Goal: Find specific page/section: Find specific page/section

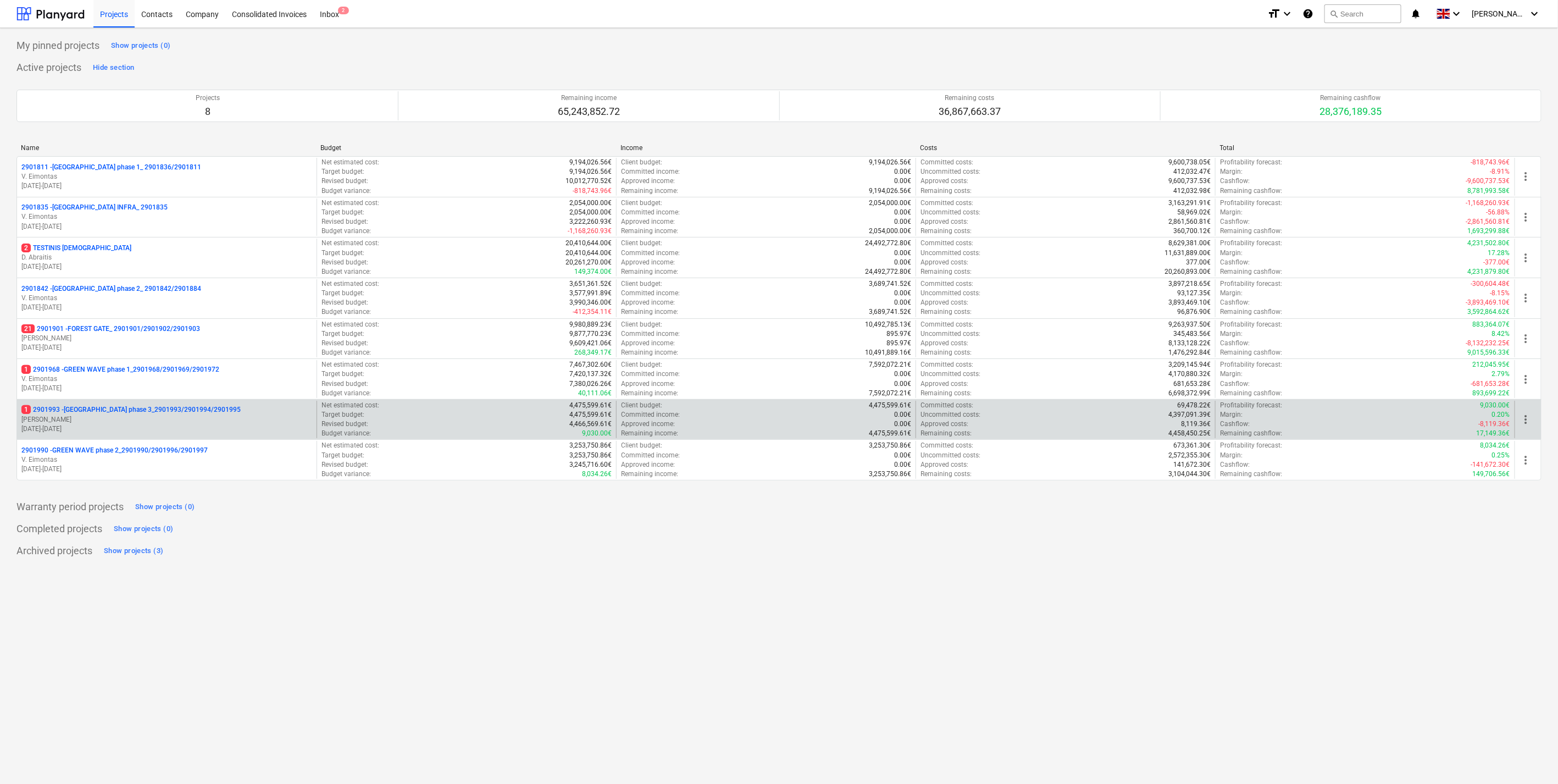
click at [189, 410] on p "1 2901993 - [GEOGRAPHIC_DATA] phase 3_2901993/2901994/2901995" at bounding box center [131, 410] width 220 height 9
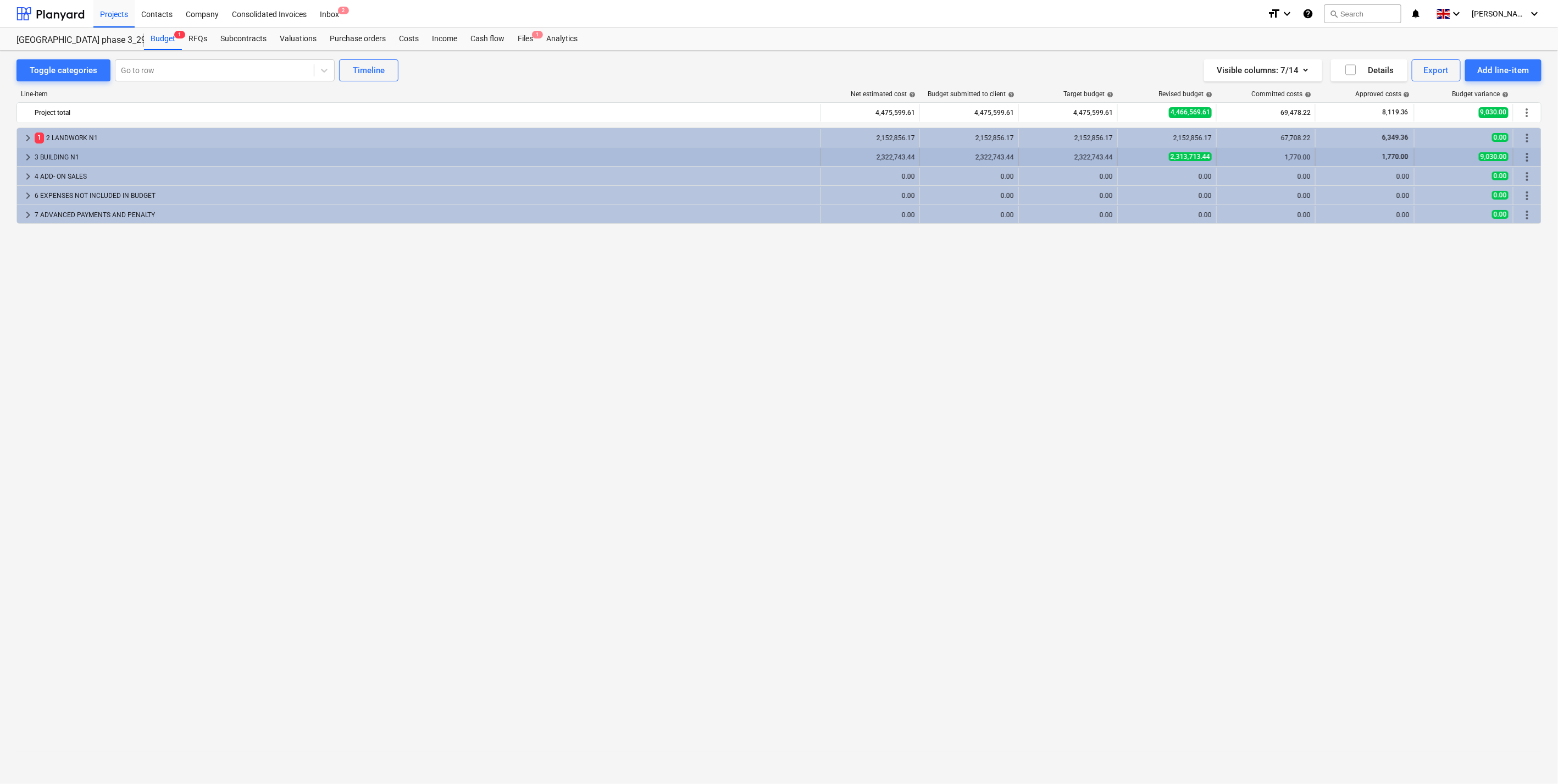
click at [26, 154] on span "keyboard_arrow_right" at bounding box center [28, 157] width 13 height 13
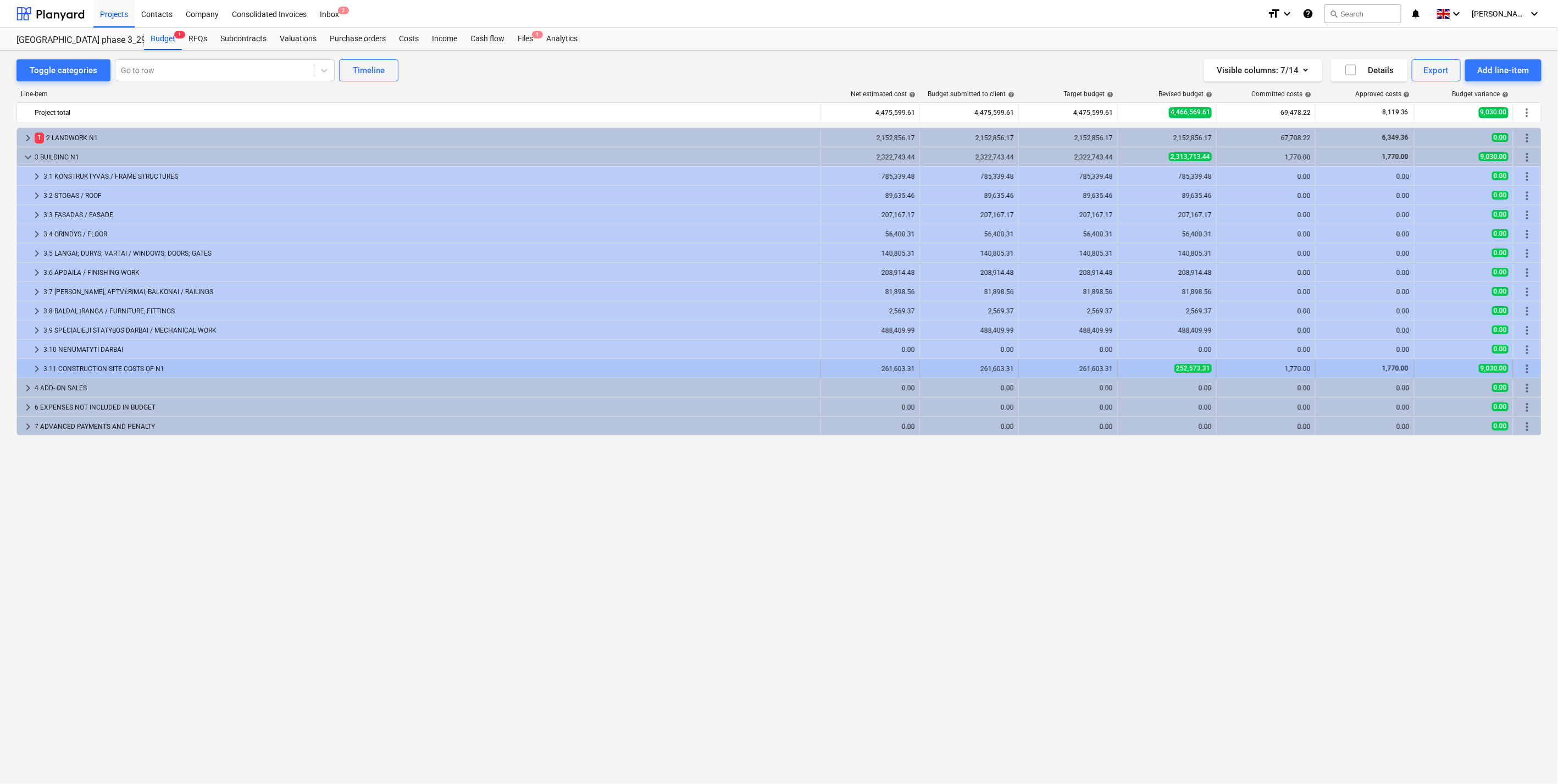
click at [35, 370] on span "keyboard_arrow_right" at bounding box center [37, 369] width 13 height 13
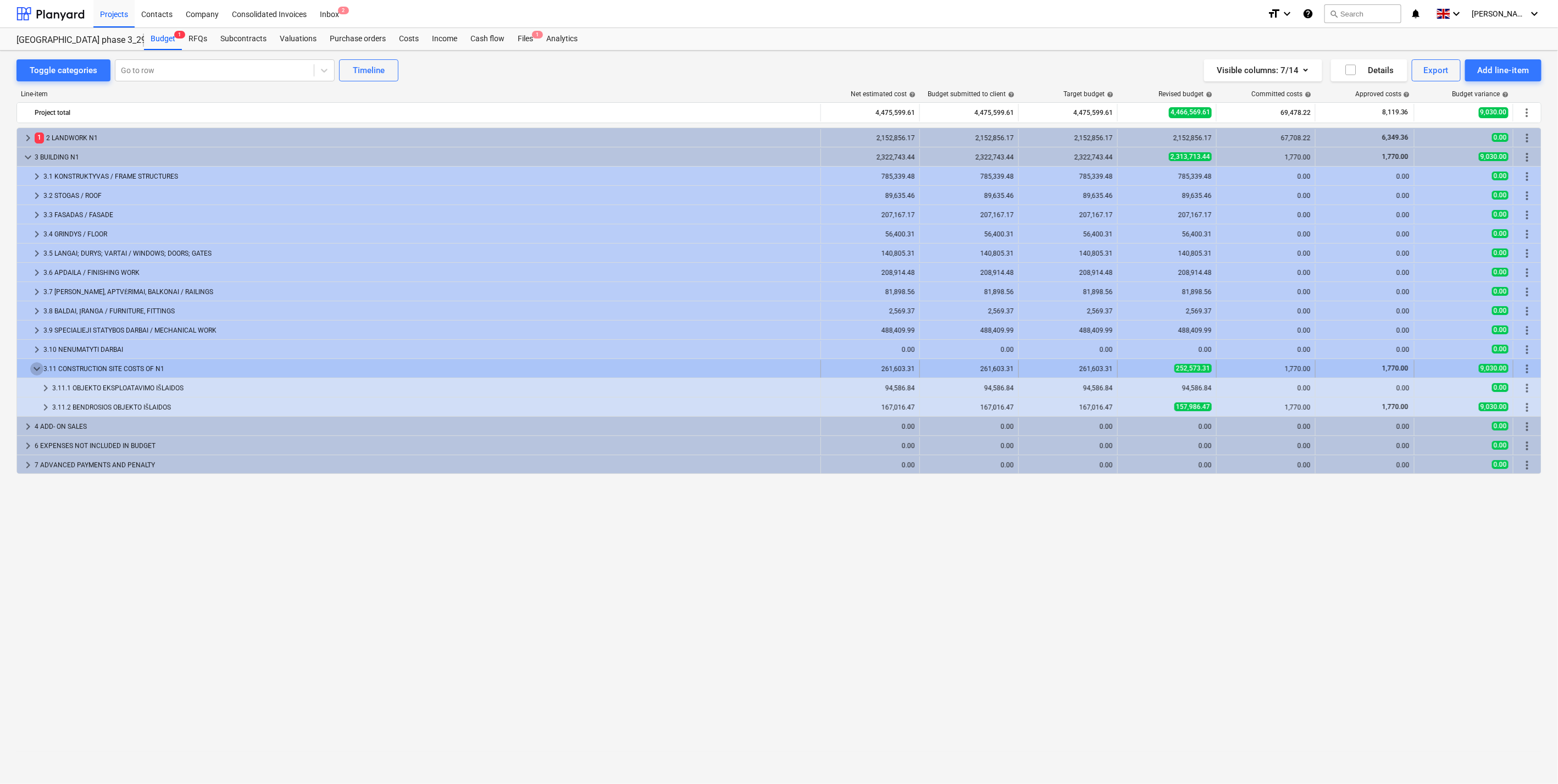
click at [39, 370] on span "keyboard_arrow_down" at bounding box center [37, 369] width 13 height 13
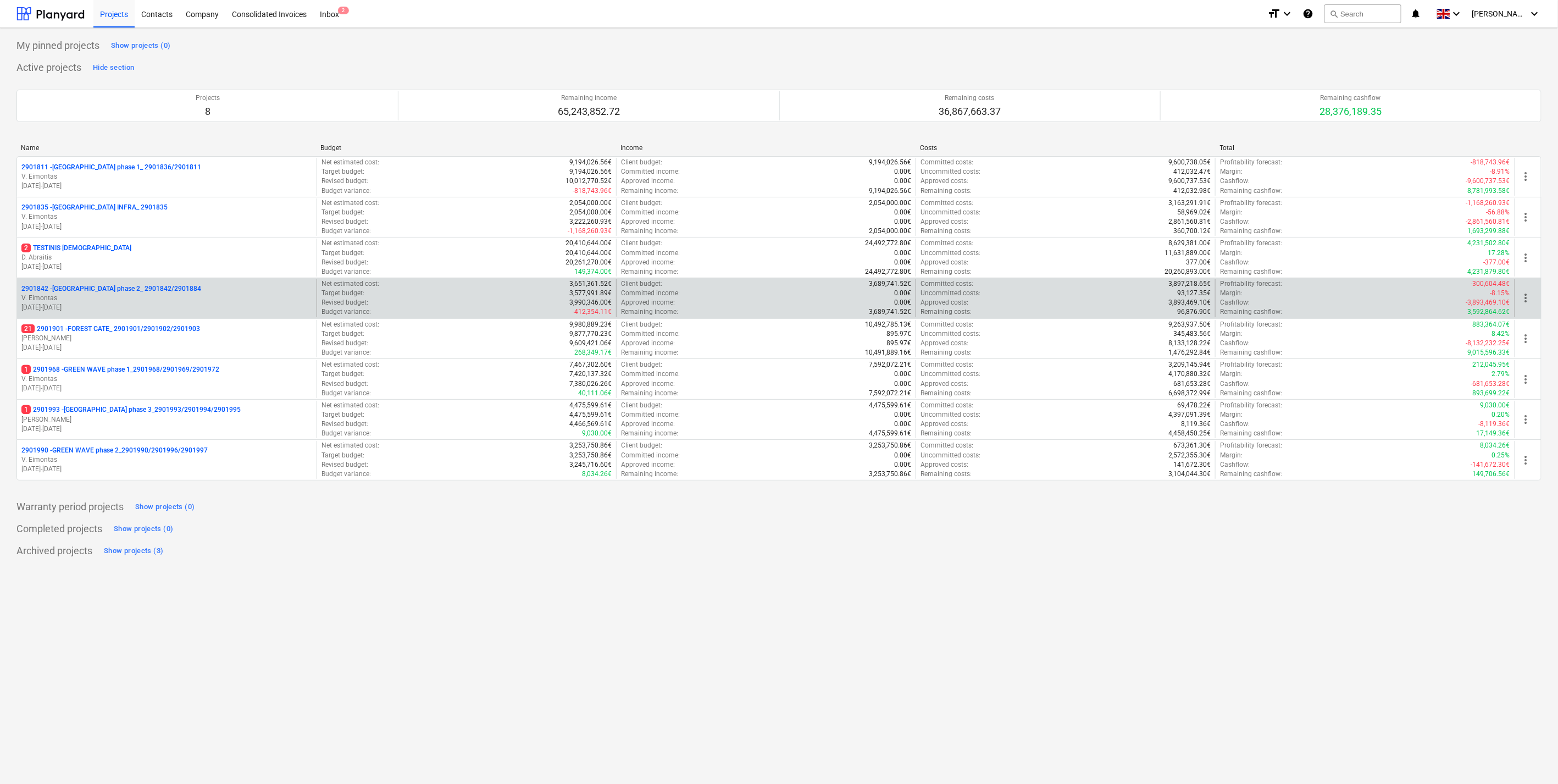
click at [180, 298] on p "V. Eimontas" at bounding box center [167, 298] width 291 height 9
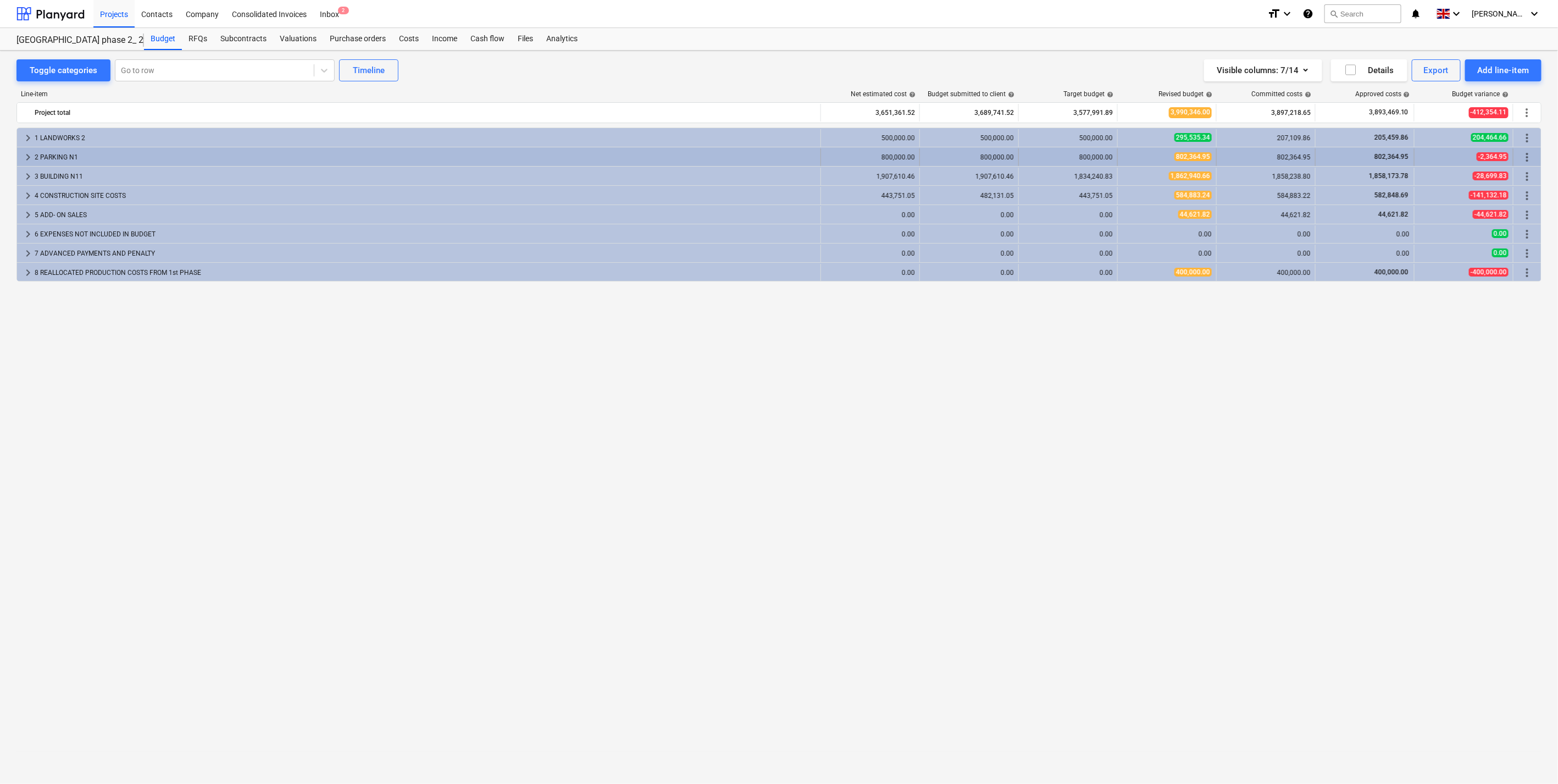
click at [24, 154] on span "keyboard_arrow_right" at bounding box center [28, 157] width 13 height 13
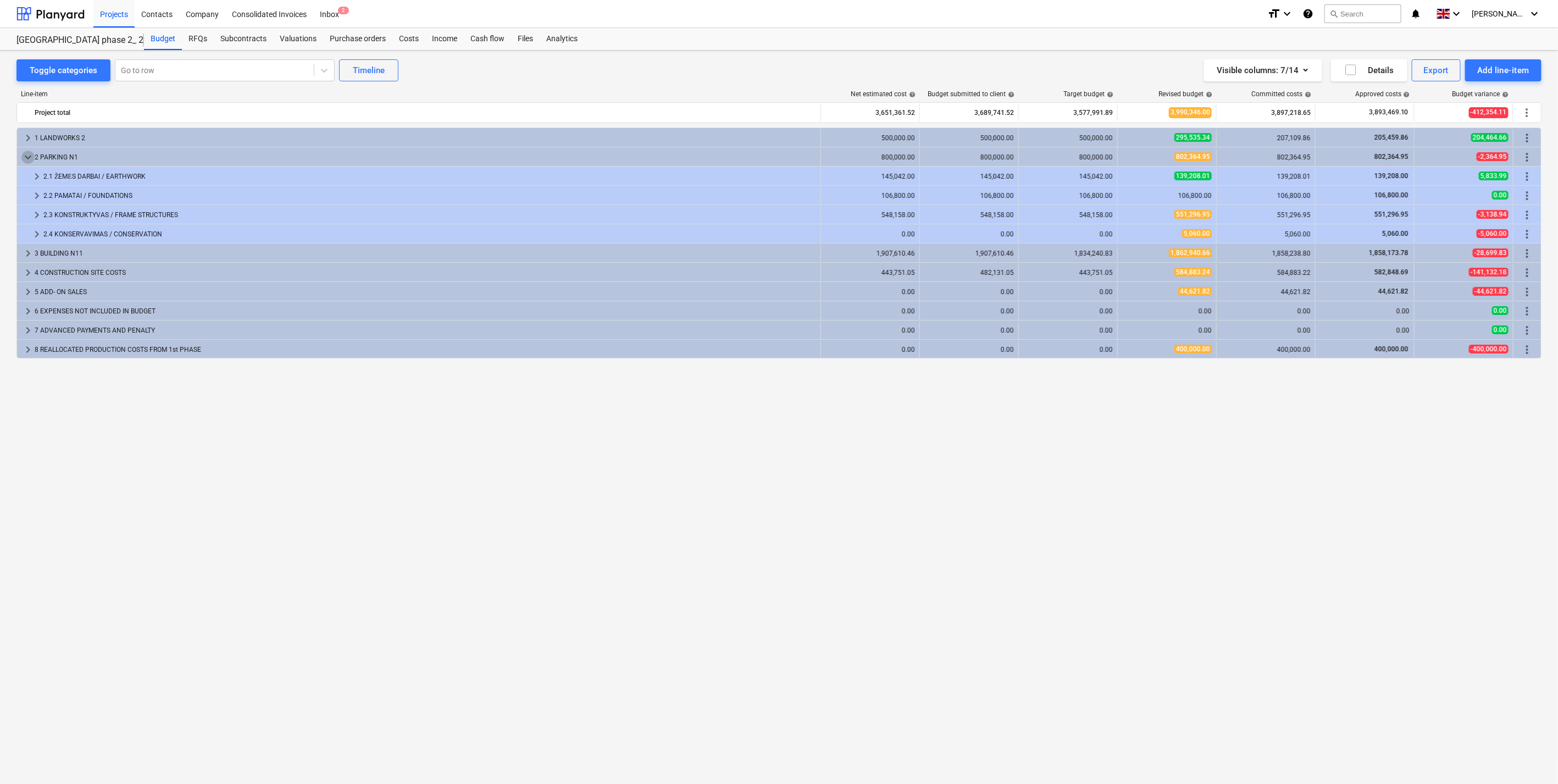
click at [24, 154] on span "keyboard_arrow_down" at bounding box center [28, 157] width 13 height 13
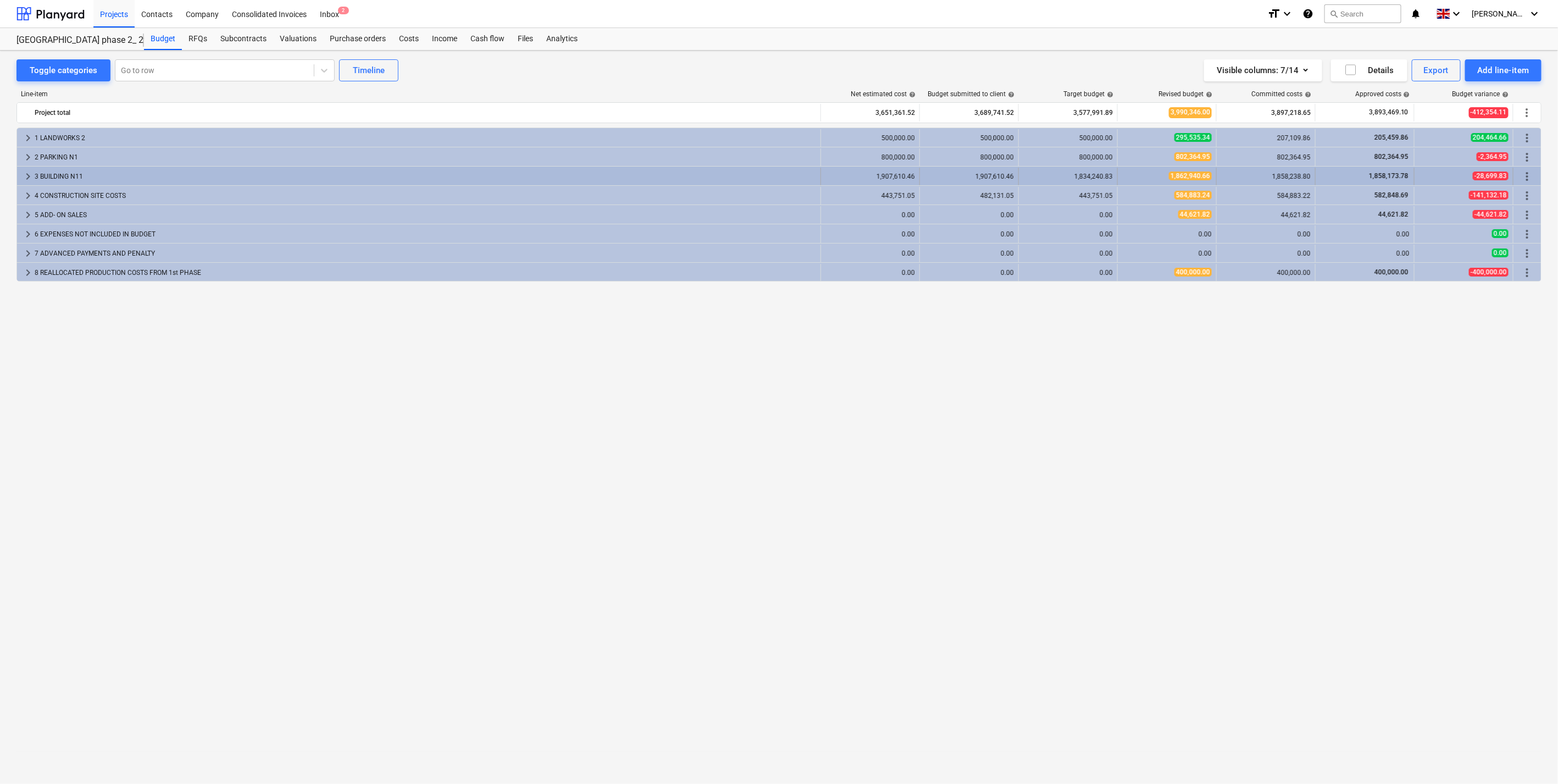
click at [25, 176] on span "keyboard_arrow_right" at bounding box center [28, 177] width 13 height 13
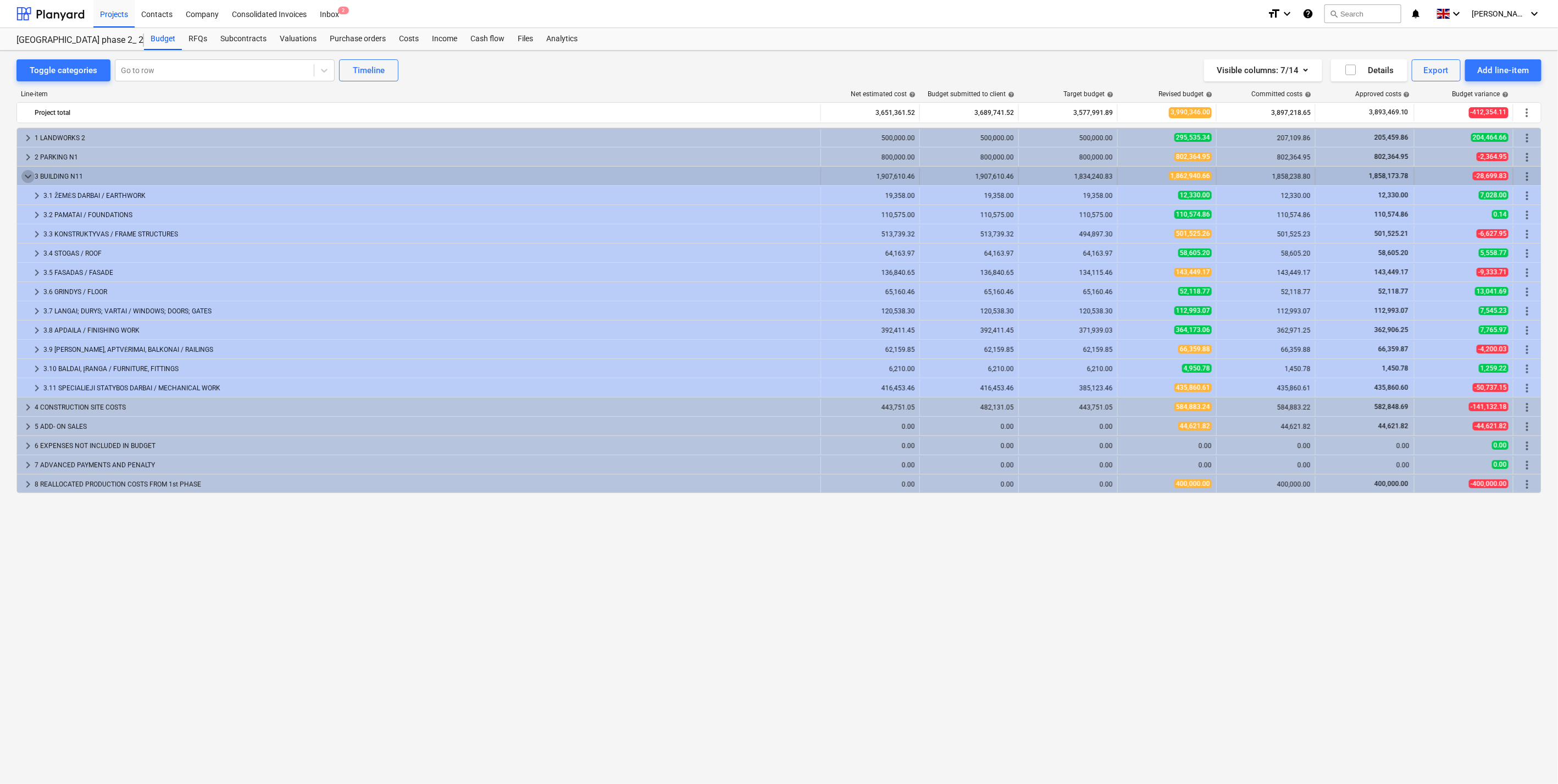
click at [29, 174] on span "keyboard_arrow_down" at bounding box center [28, 177] width 13 height 13
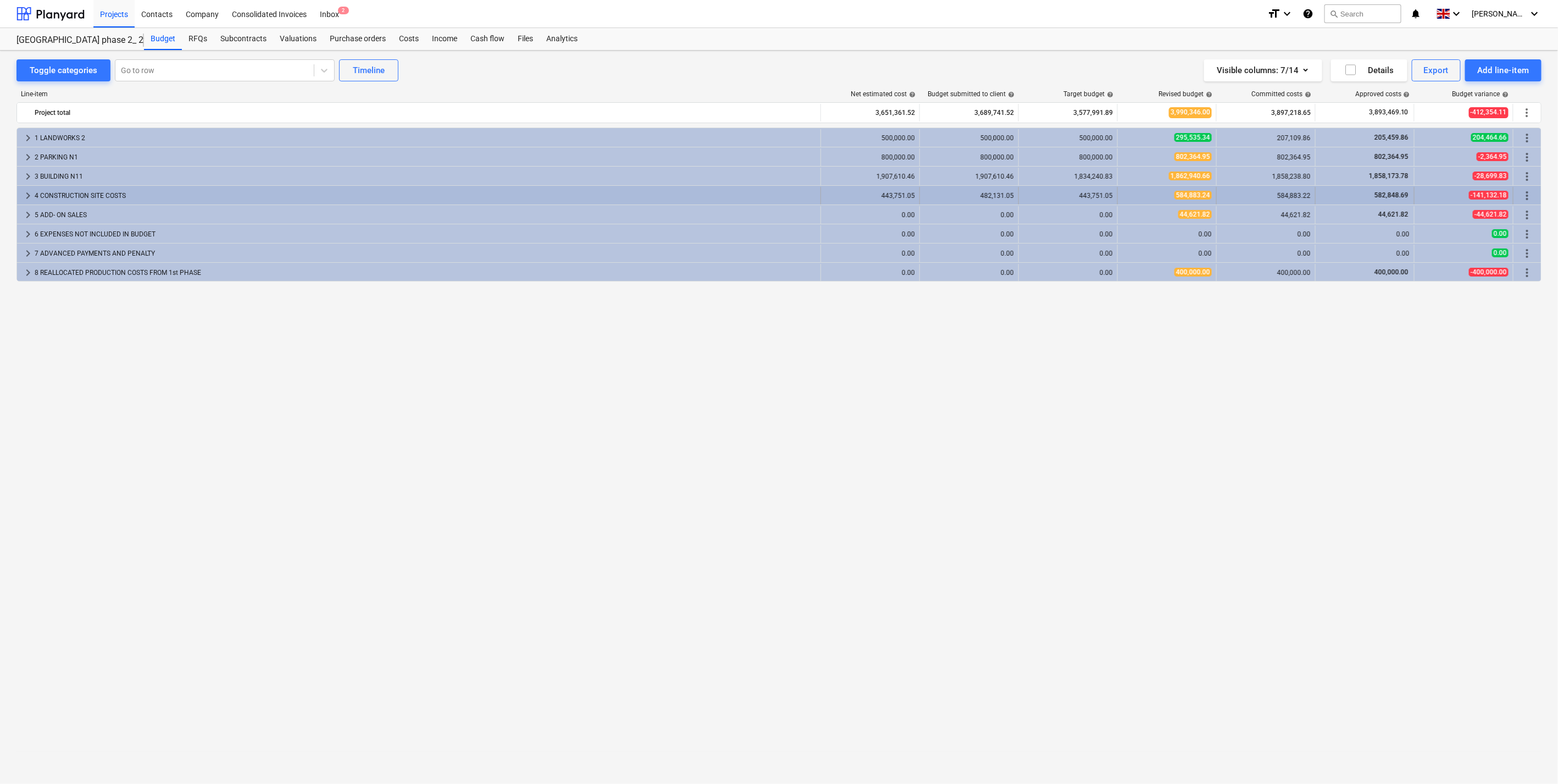
click at [29, 195] on span "keyboard_arrow_right" at bounding box center [28, 195] width 13 height 13
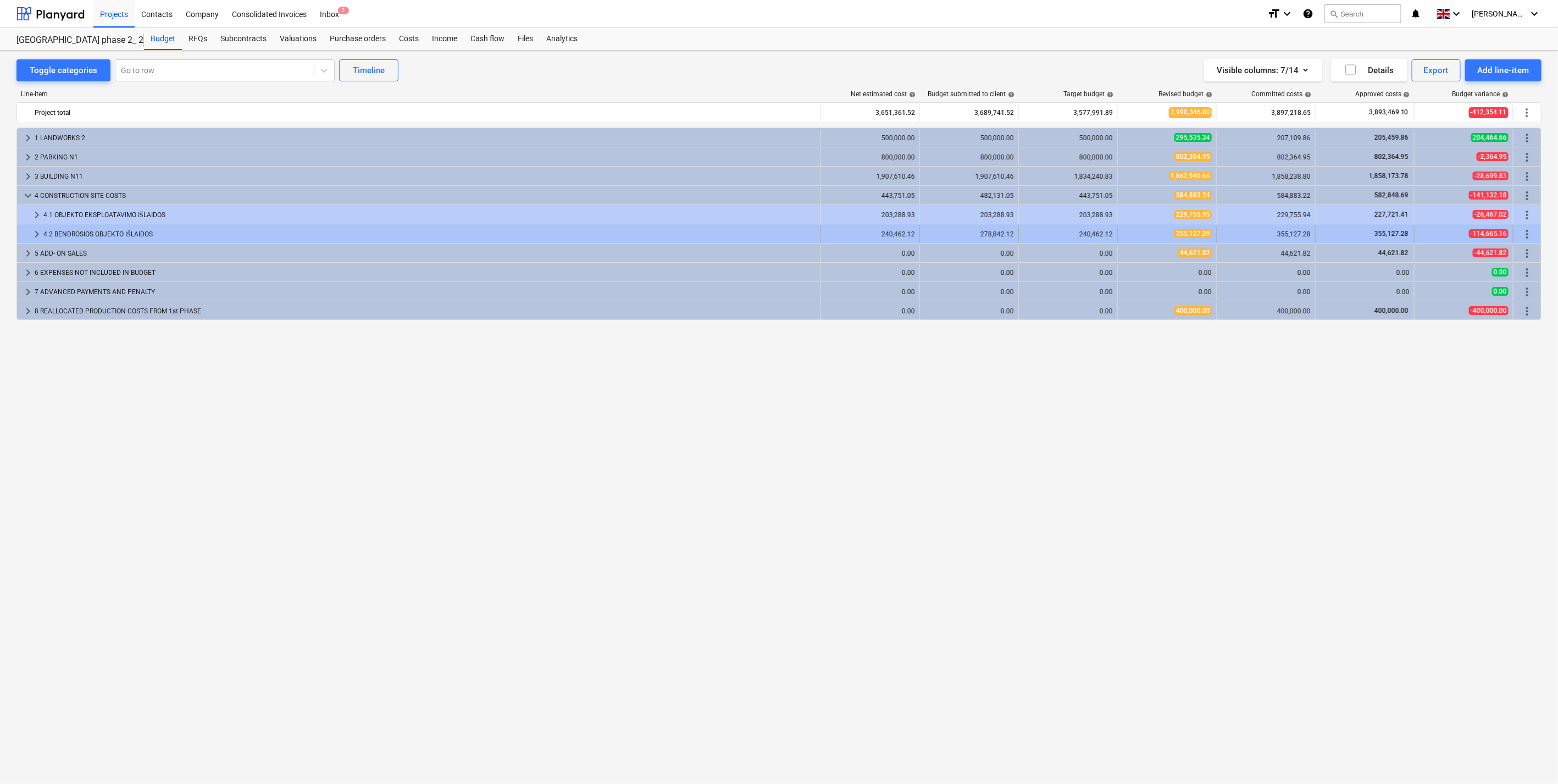
click at [35, 232] on span "keyboard_arrow_right" at bounding box center [37, 234] width 13 height 13
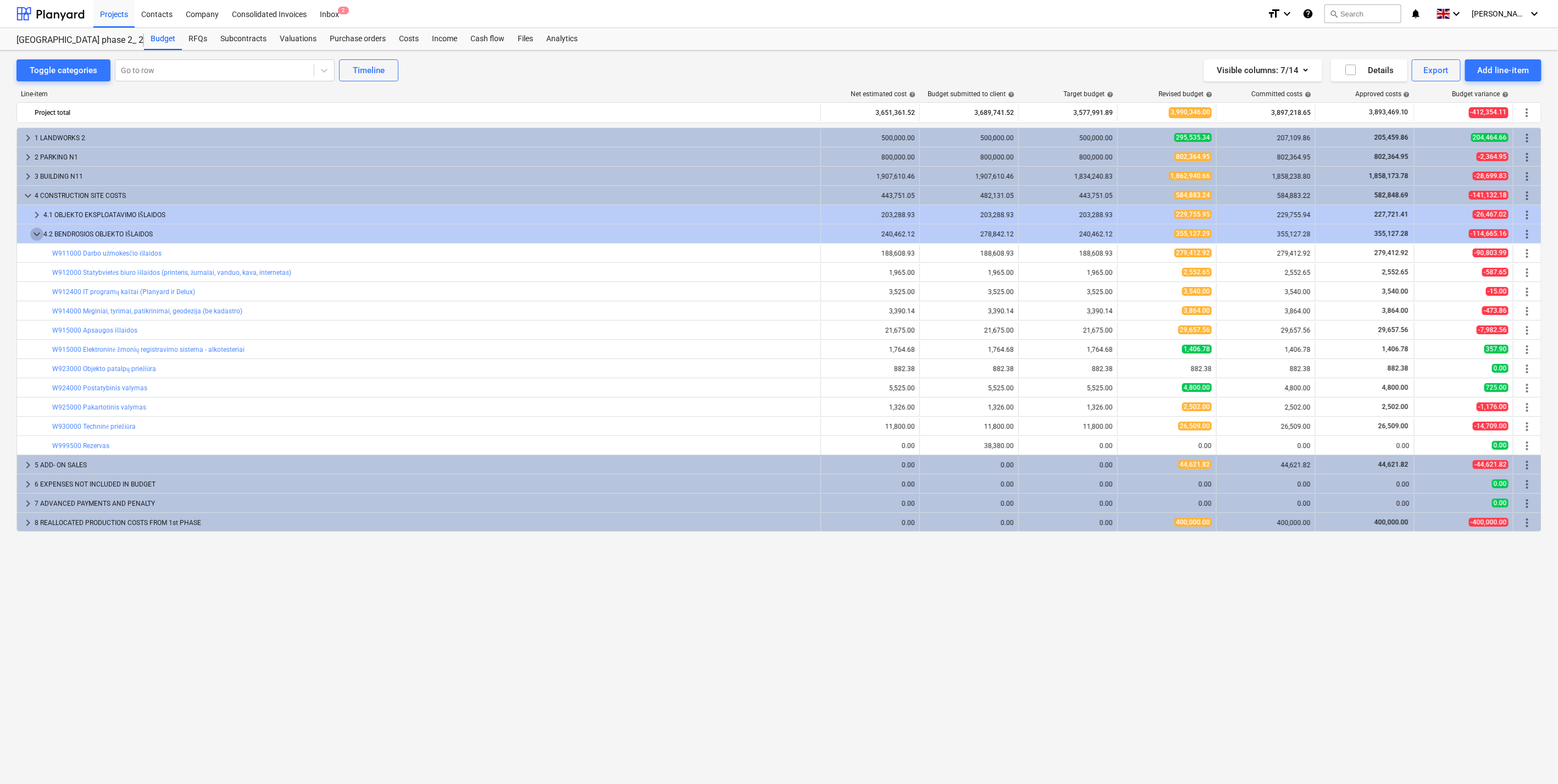
click at [35, 232] on span "keyboard_arrow_down" at bounding box center [37, 234] width 13 height 13
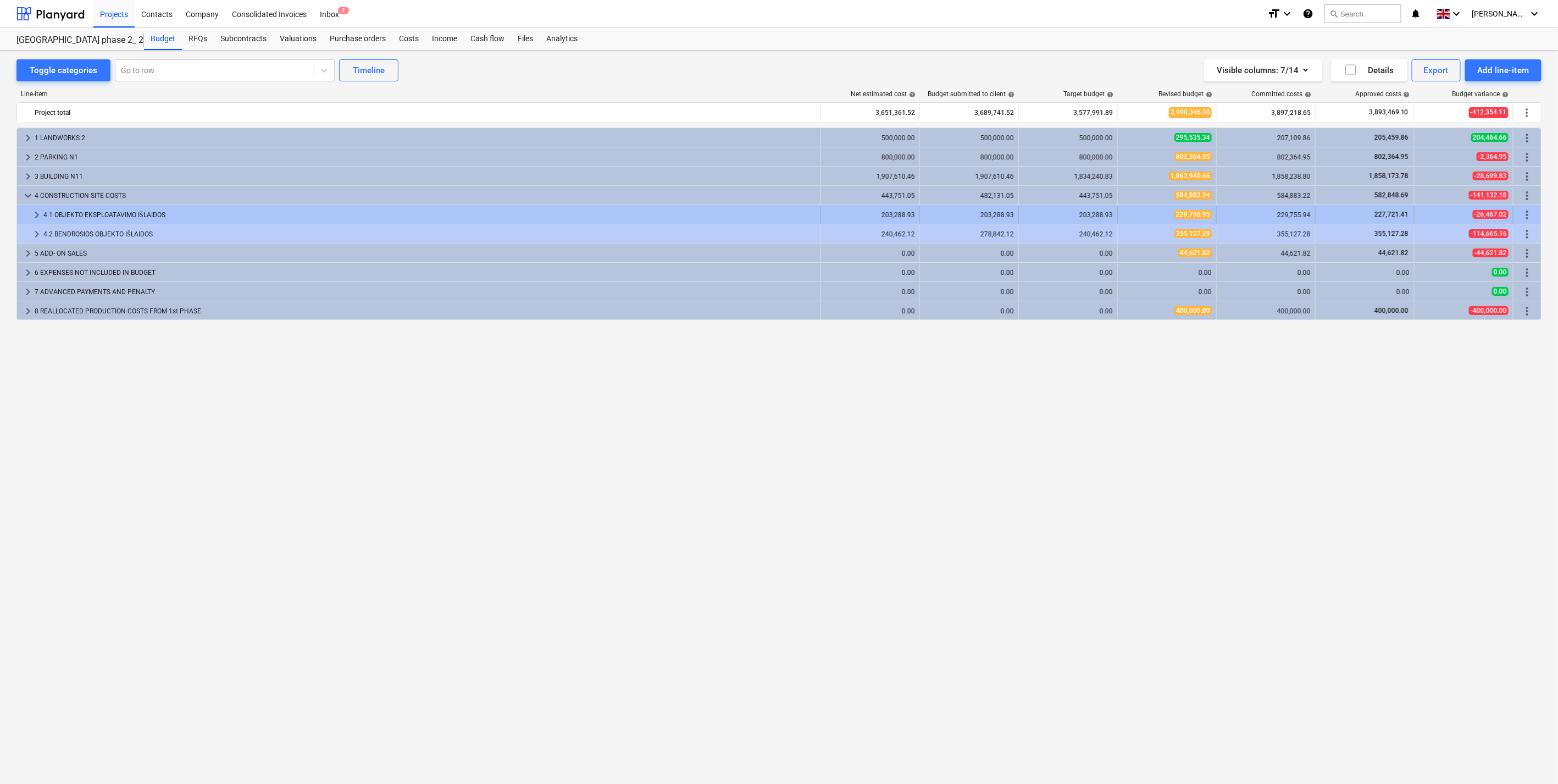
click at [29, 215] on div at bounding box center [25, 215] width 9 height 17
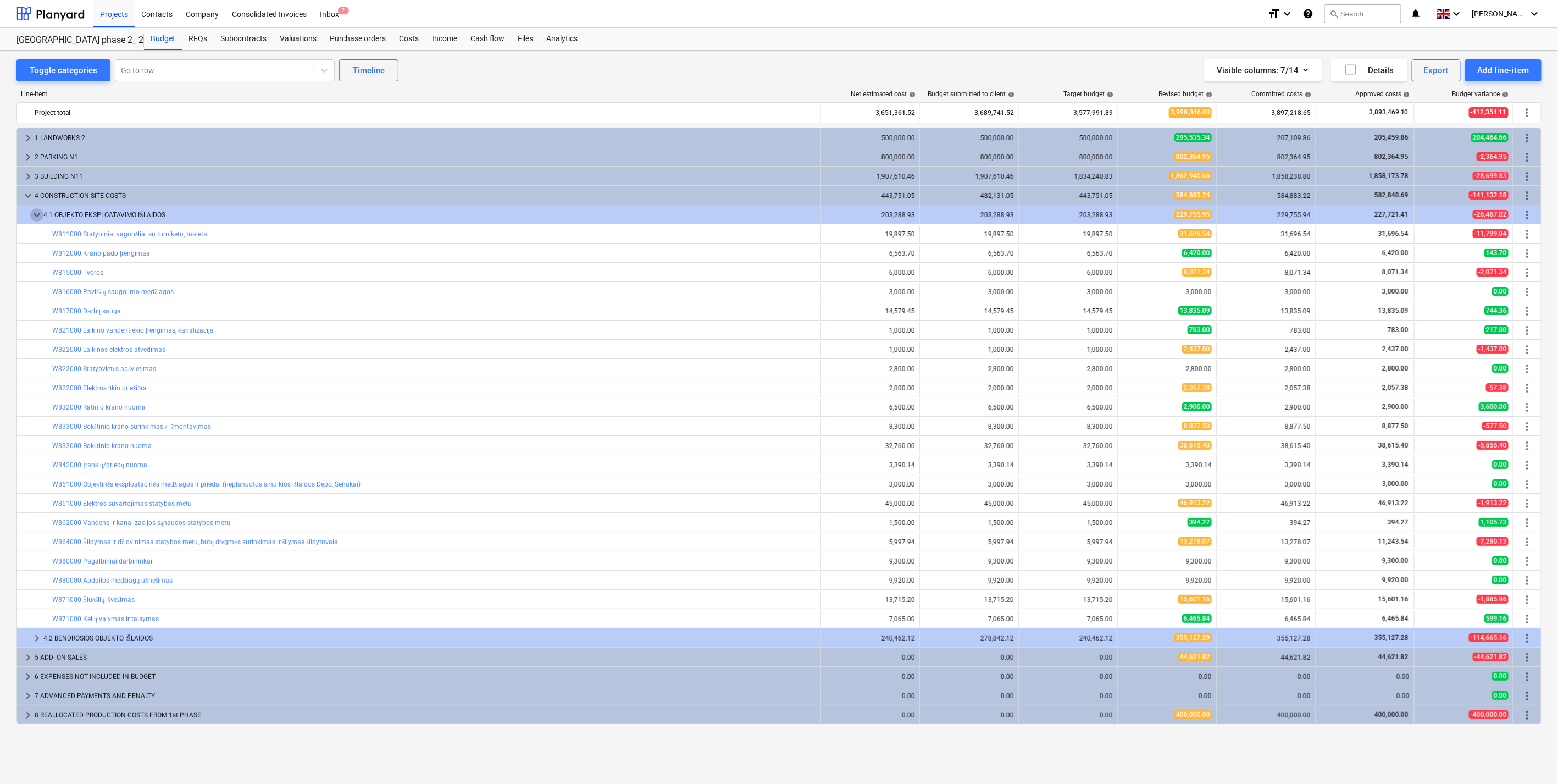
click at [31, 216] on span "keyboard_arrow_down" at bounding box center [37, 215] width 13 height 13
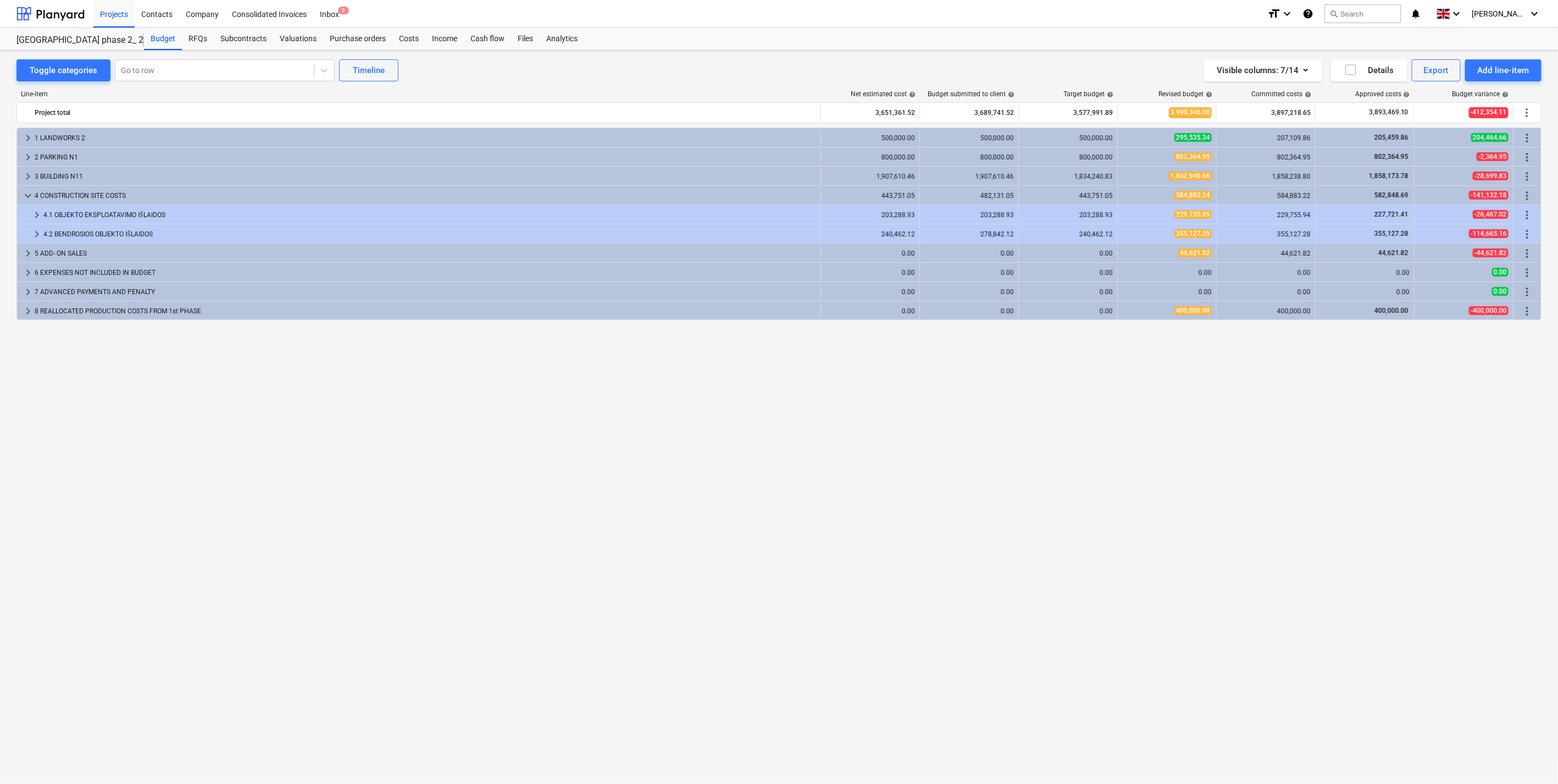
click at [31, 216] on span "keyboard_arrow_right" at bounding box center [37, 215] width 13 height 13
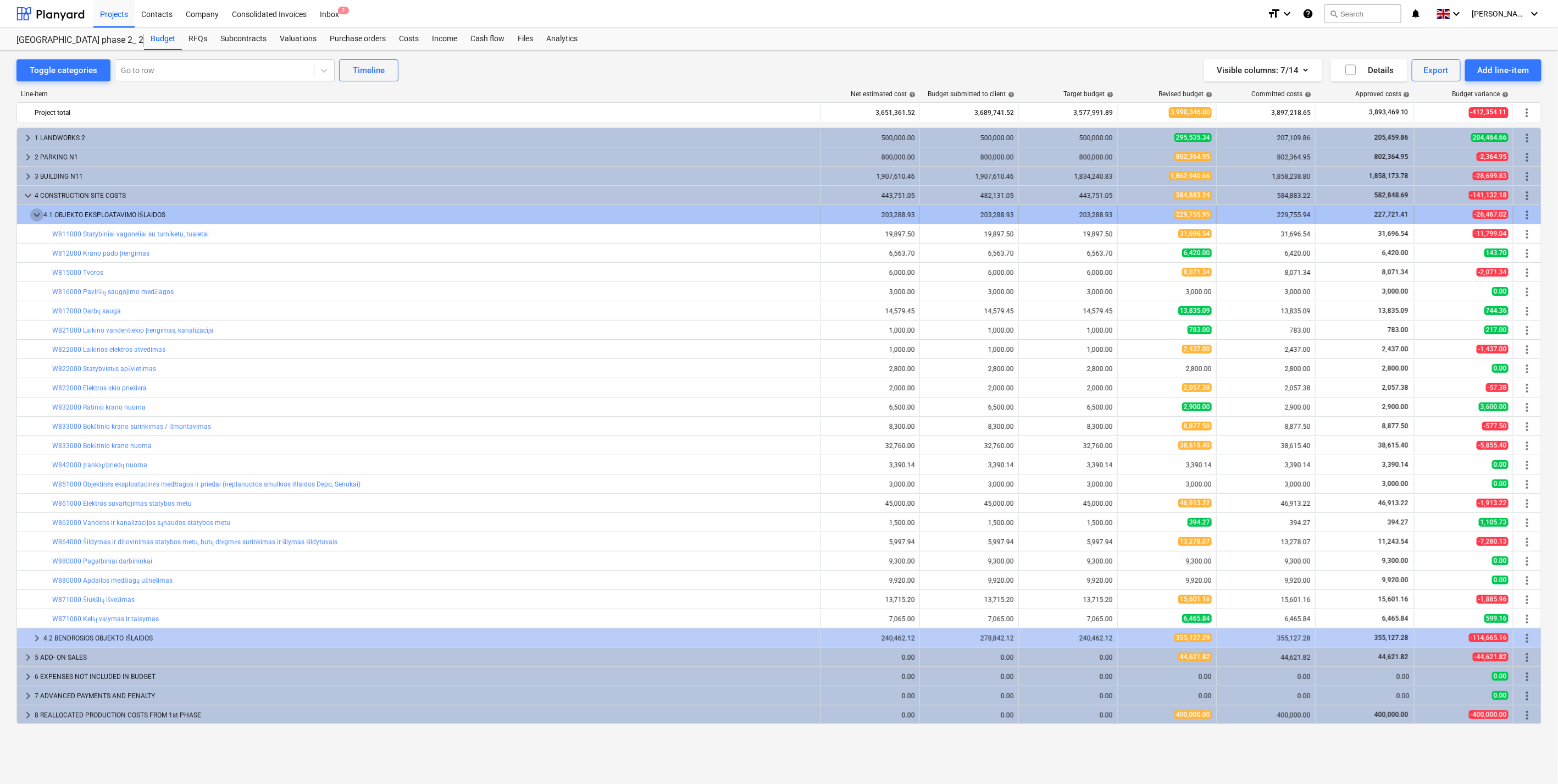
click at [37, 214] on span "keyboard_arrow_down" at bounding box center [37, 215] width 13 height 13
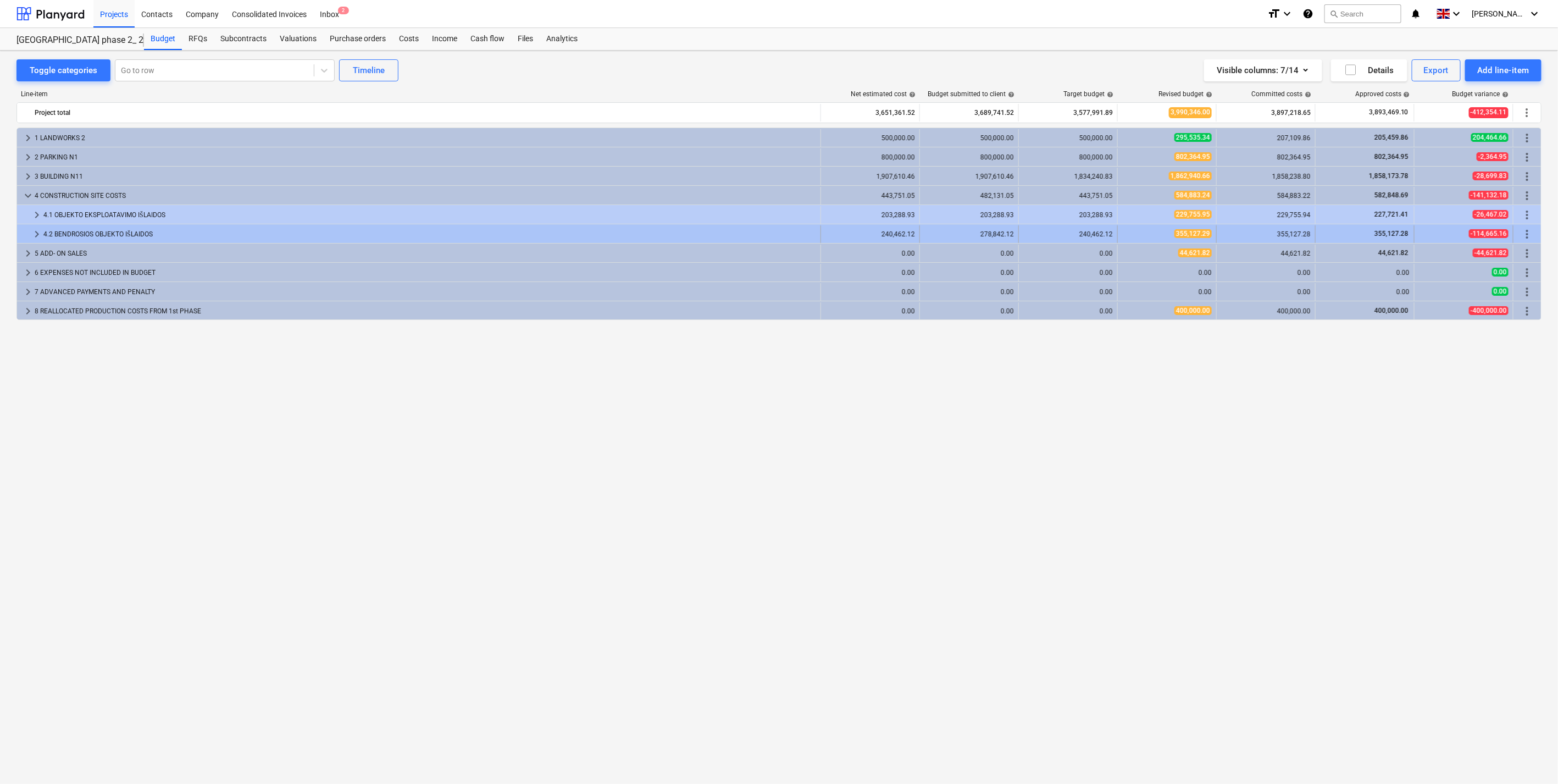
click at [37, 233] on span "keyboard_arrow_right" at bounding box center [37, 234] width 13 height 13
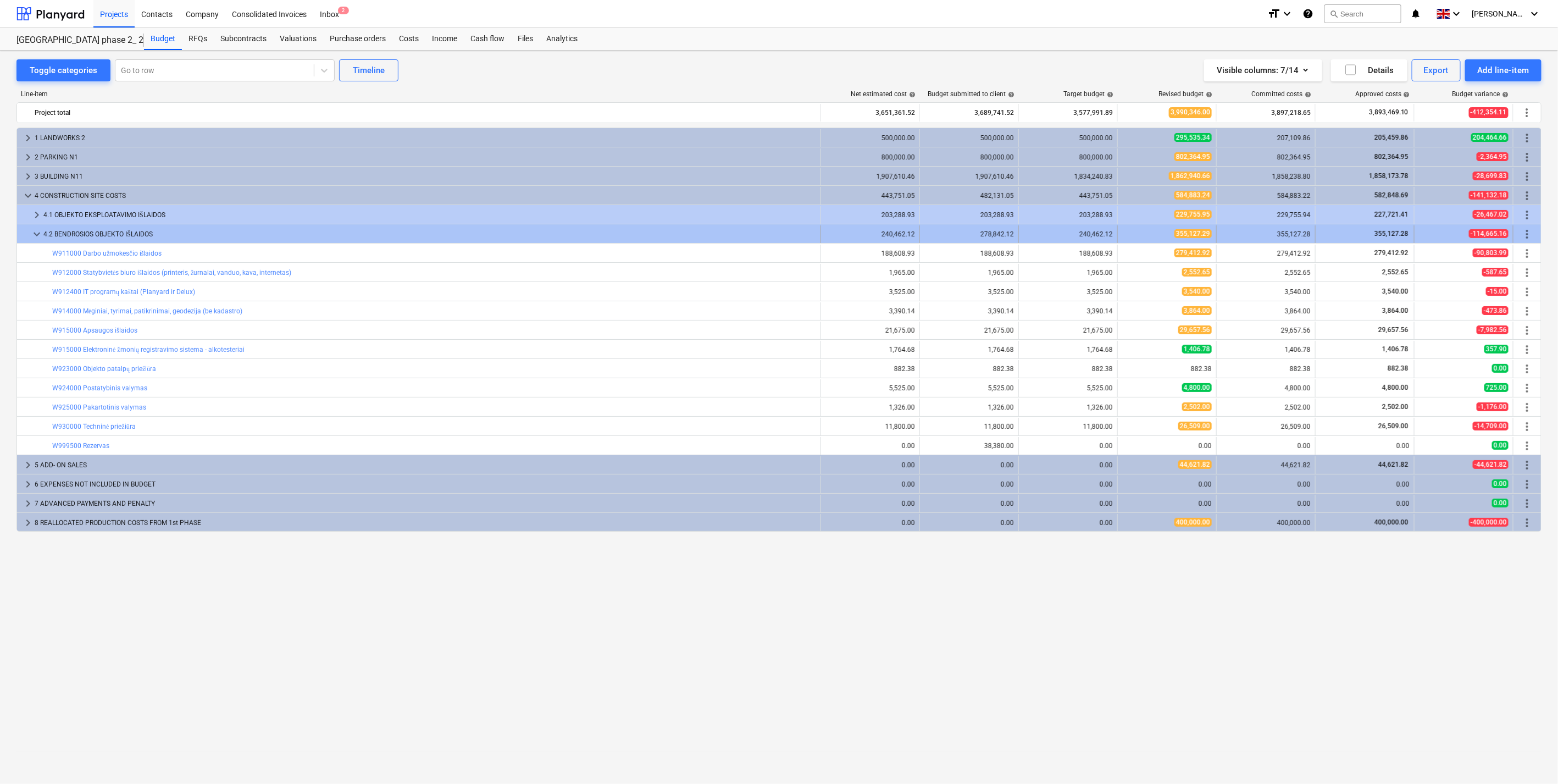
click at [36, 236] on span "keyboard_arrow_down" at bounding box center [37, 234] width 13 height 13
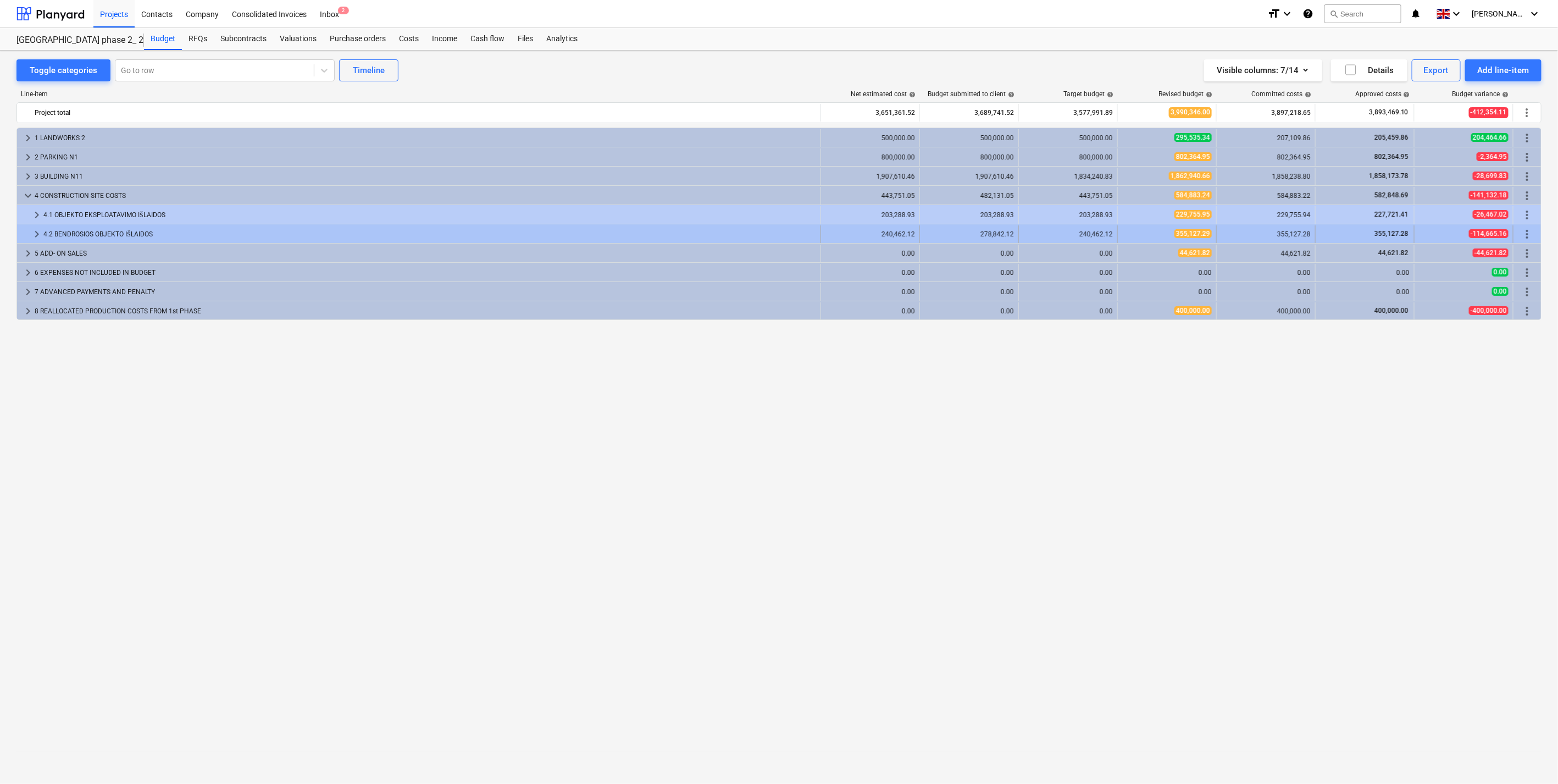
click at [37, 232] on span "keyboard_arrow_right" at bounding box center [37, 234] width 13 height 13
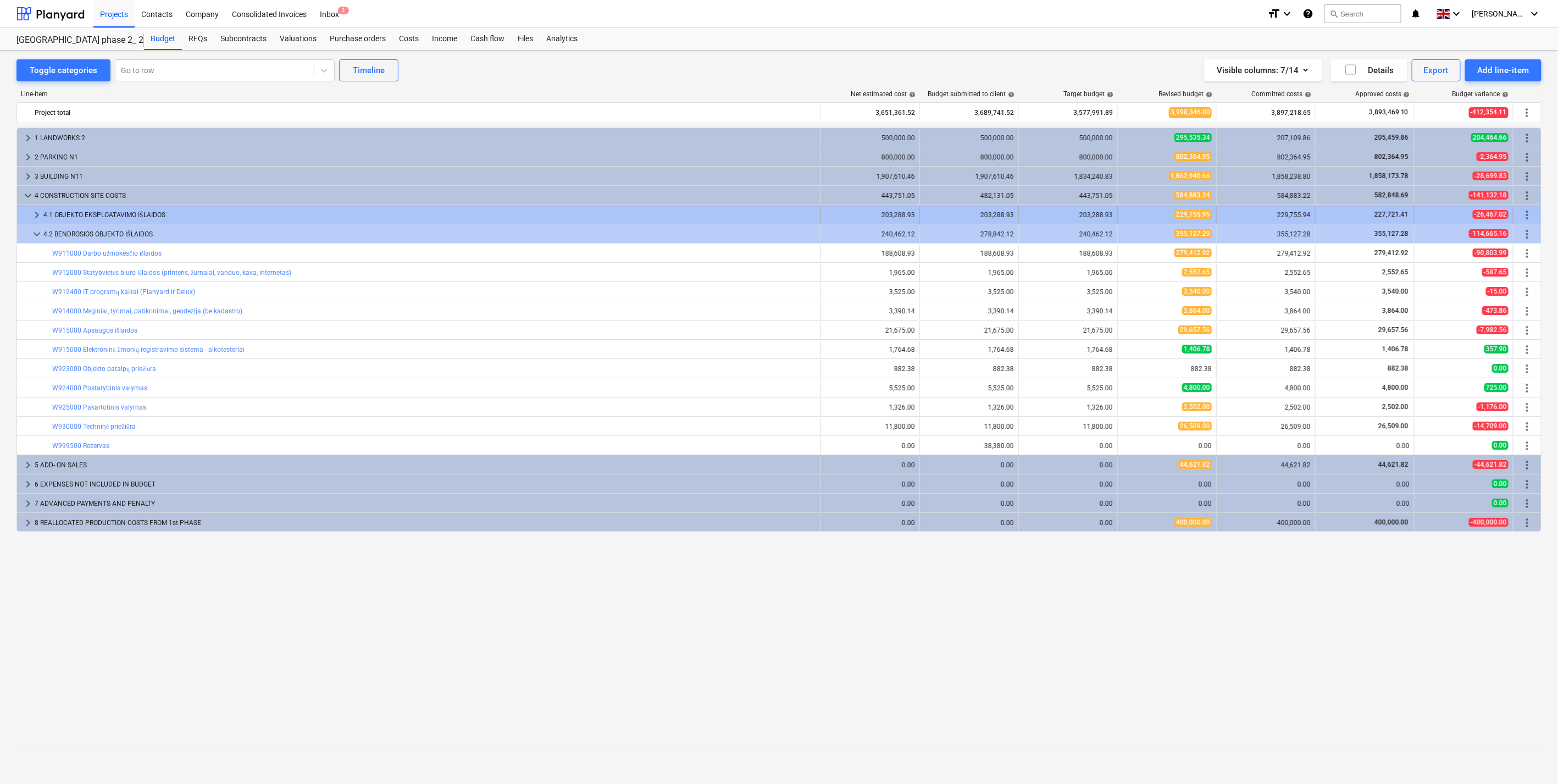
click at [36, 212] on span "keyboard_arrow_right" at bounding box center [37, 215] width 13 height 13
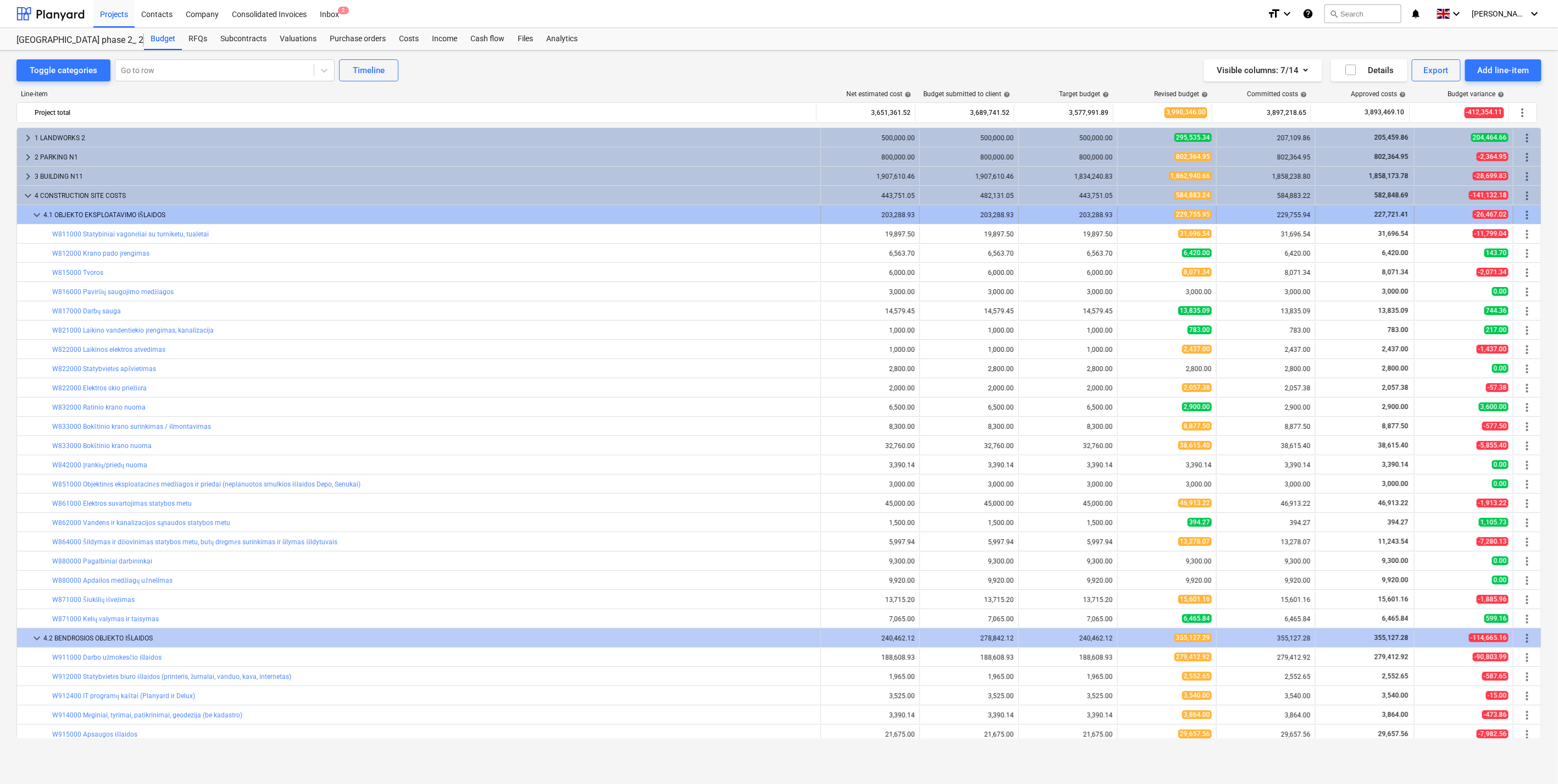
click at [39, 215] on span "keyboard_arrow_down" at bounding box center [37, 215] width 13 height 13
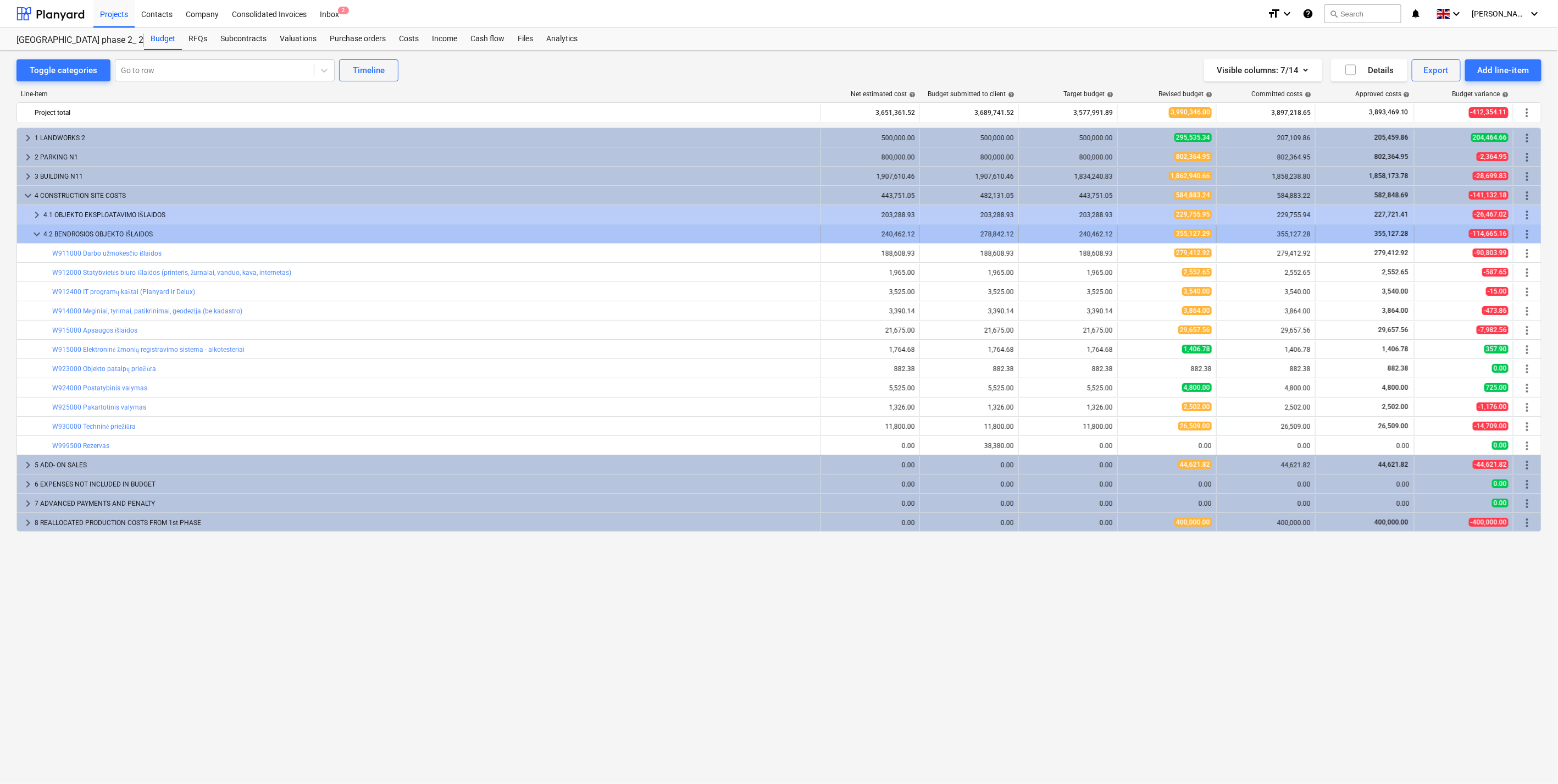
click at [36, 236] on span "keyboard_arrow_down" at bounding box center [37, 234] width 13 height 13
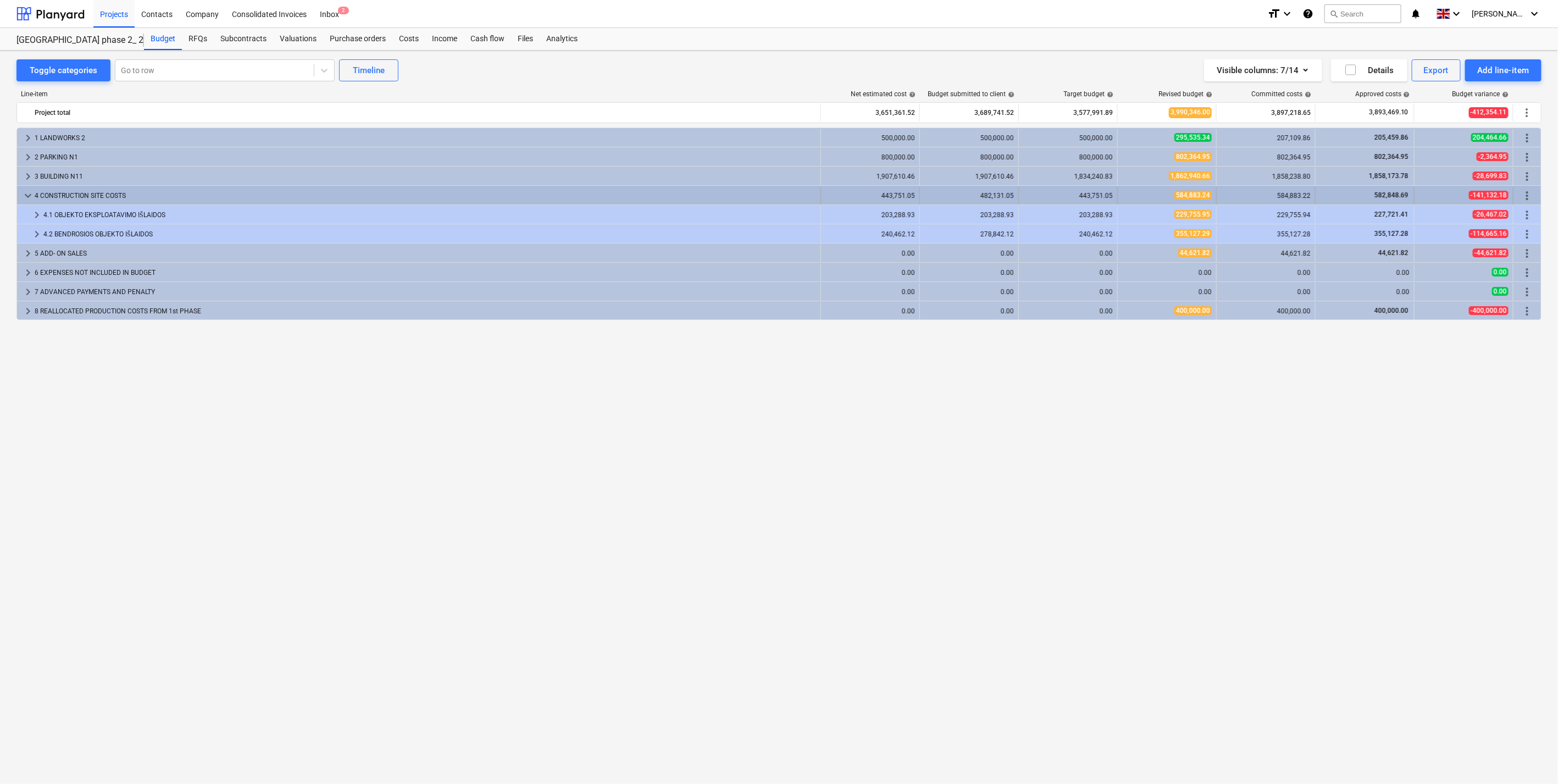
click at [31, 195] on span "keyboard_arrow_down" at bounding box center [28, 195] width 13 height 13
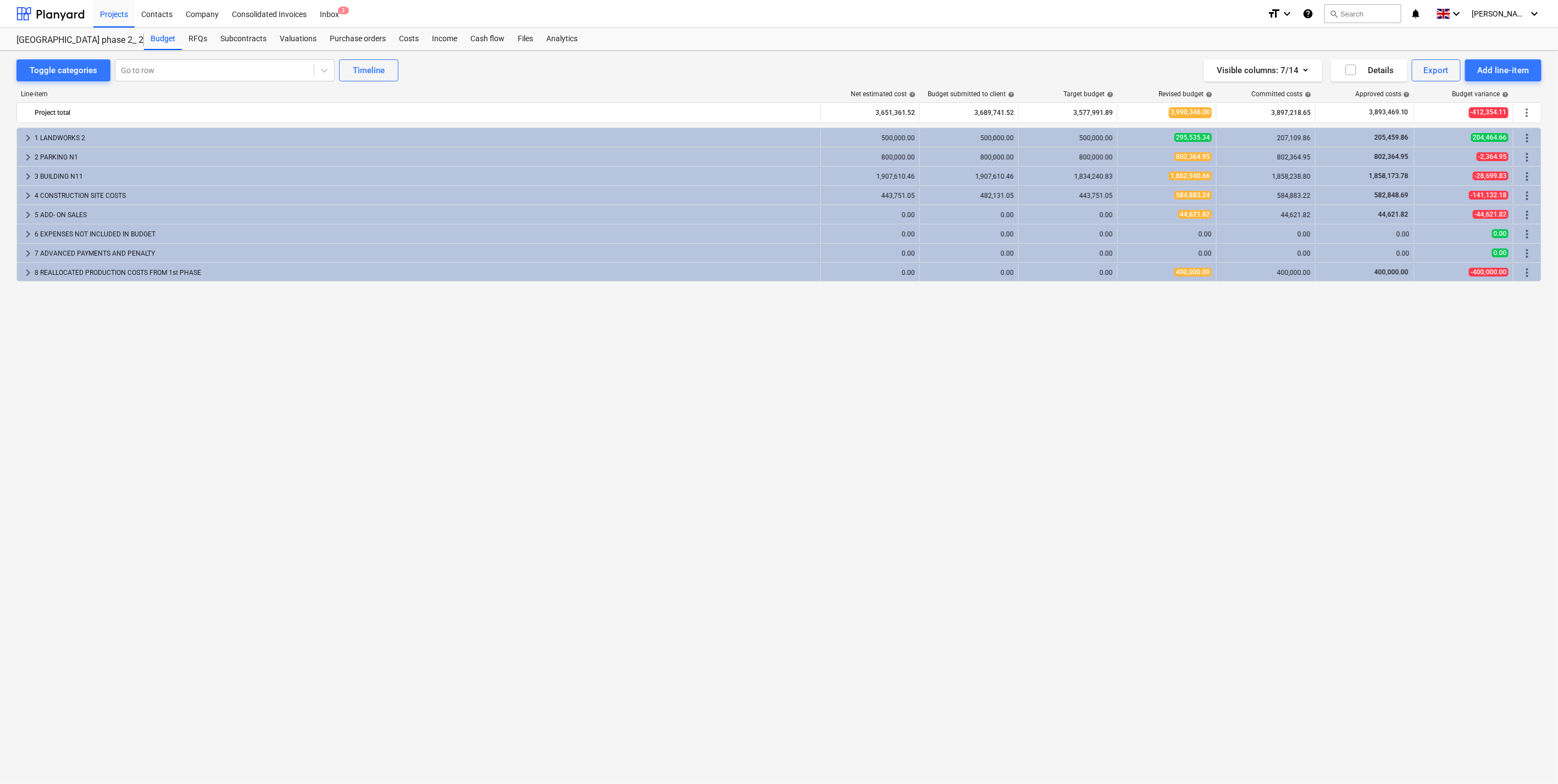
click at [8, 190] on div "Toggle categories Go to row Timeline Visible columns : 7/14 Details Export Add …" at bounding box center [779, 405] width 1558 height 709
click at [9, 189] on div "Toggle categories Go to row Timeline Visible columns : 7/14 Details Export Add …" at bounding box center [779, 405] width 1558 height 709
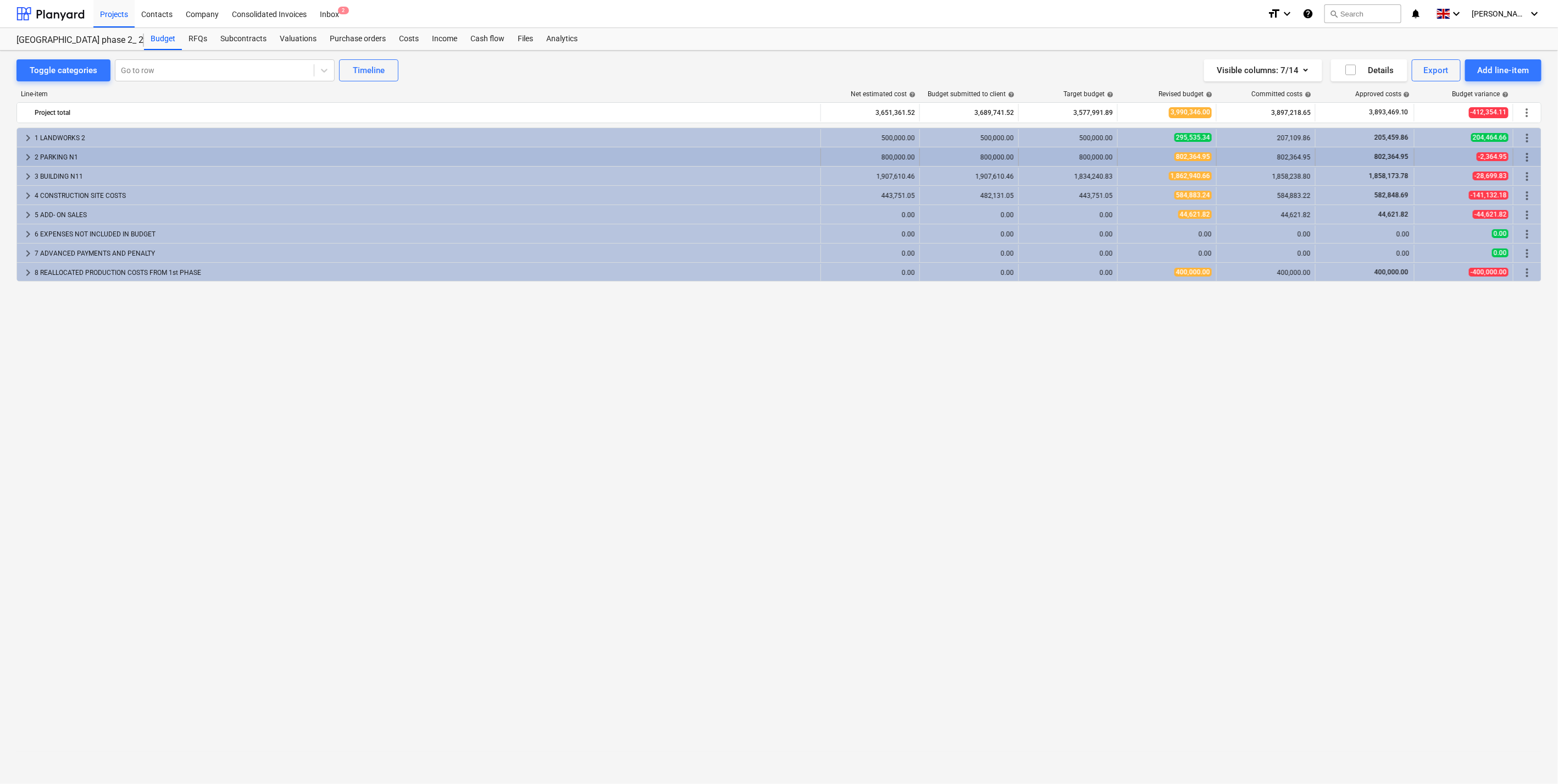
click at [26, 154] on span "keyboard_arrow_right" at bounding box center [28, 157] width 13 height 13
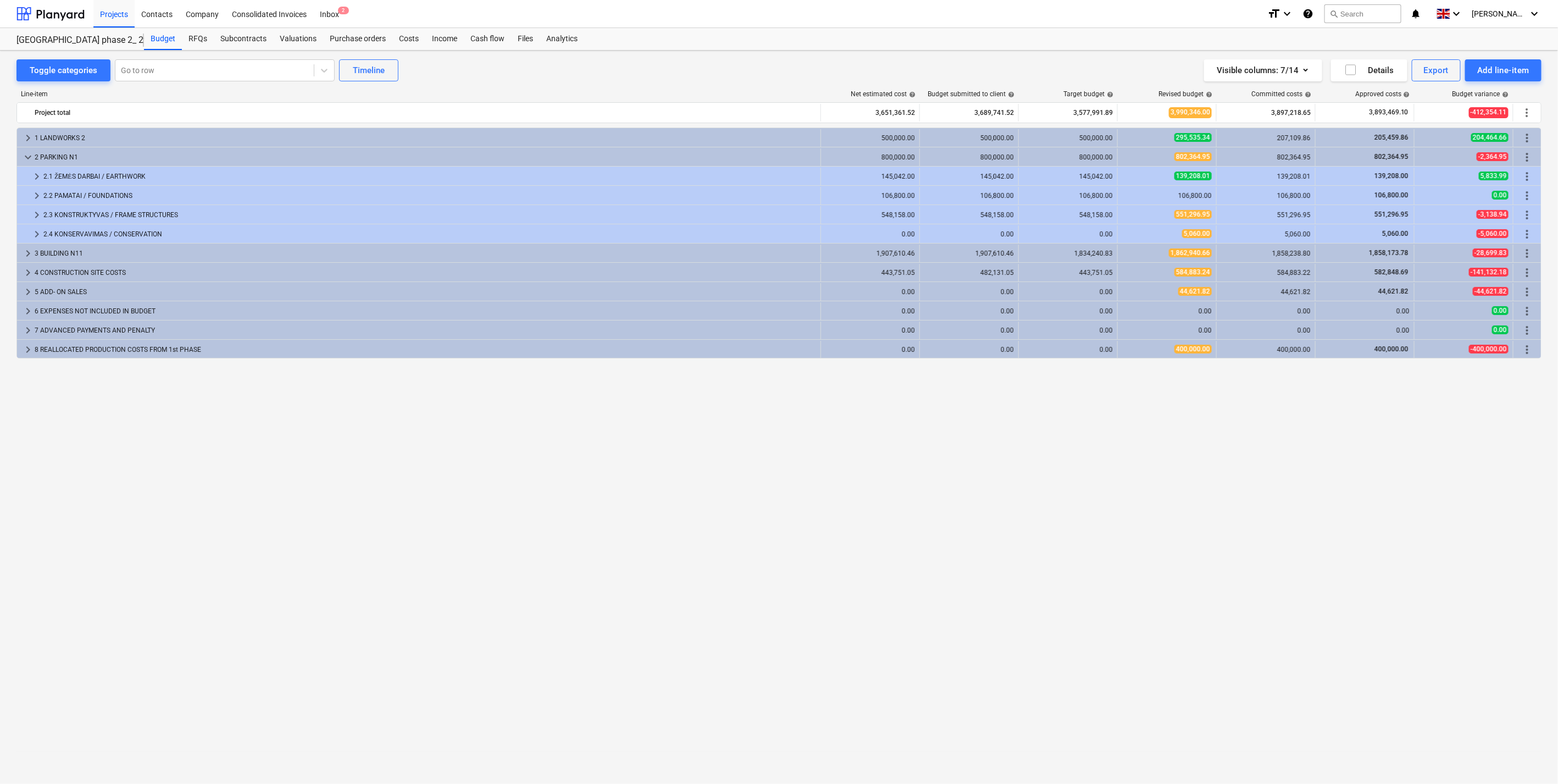
click at [26, 154] on span "keyboard_arrow_down" at bounding box center [28, 157] width 13 height 13
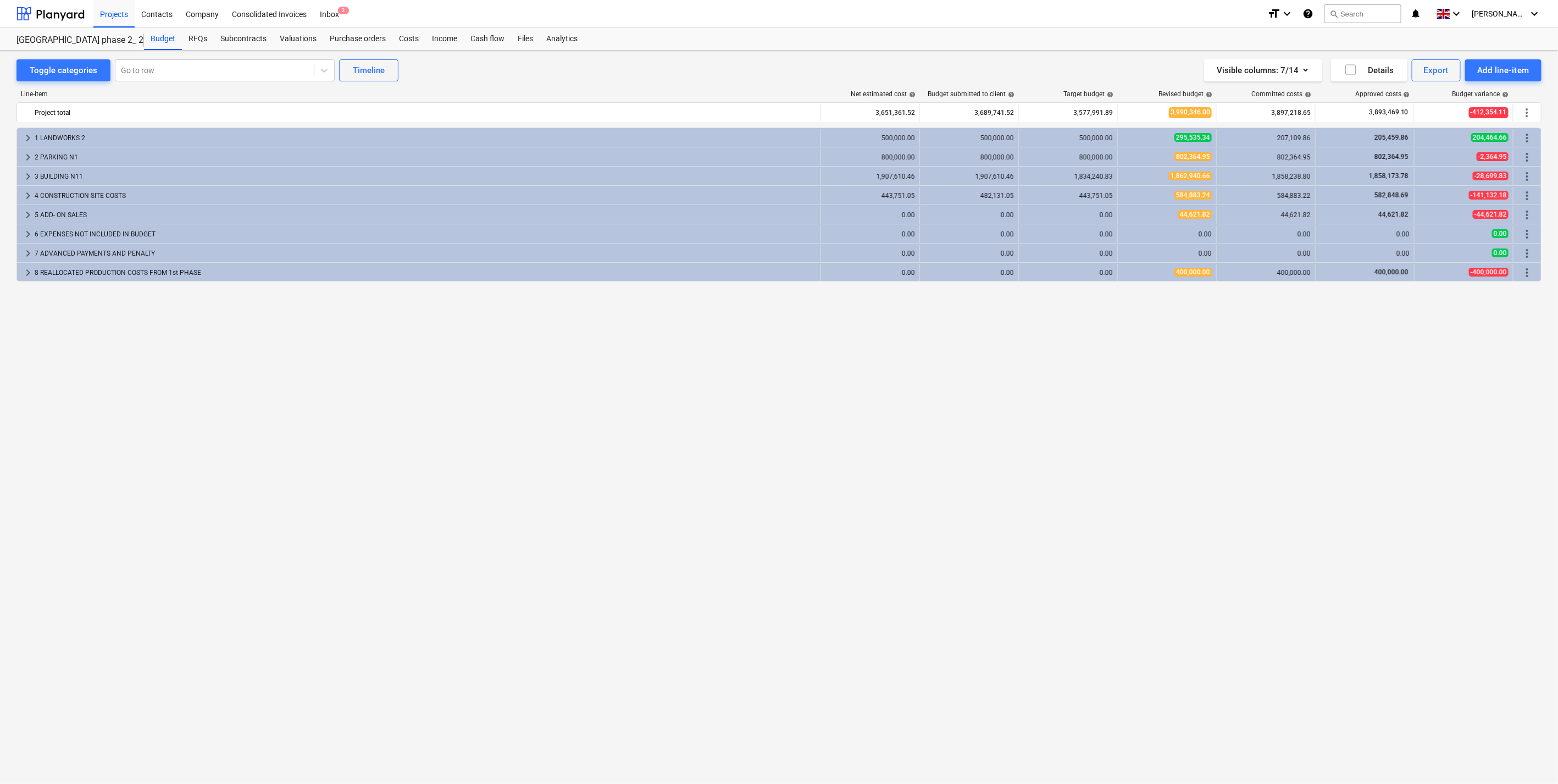
click at [26, 154] on span "keyboard_arrow_right" at bounding box center [28, 157] width 13 height 13
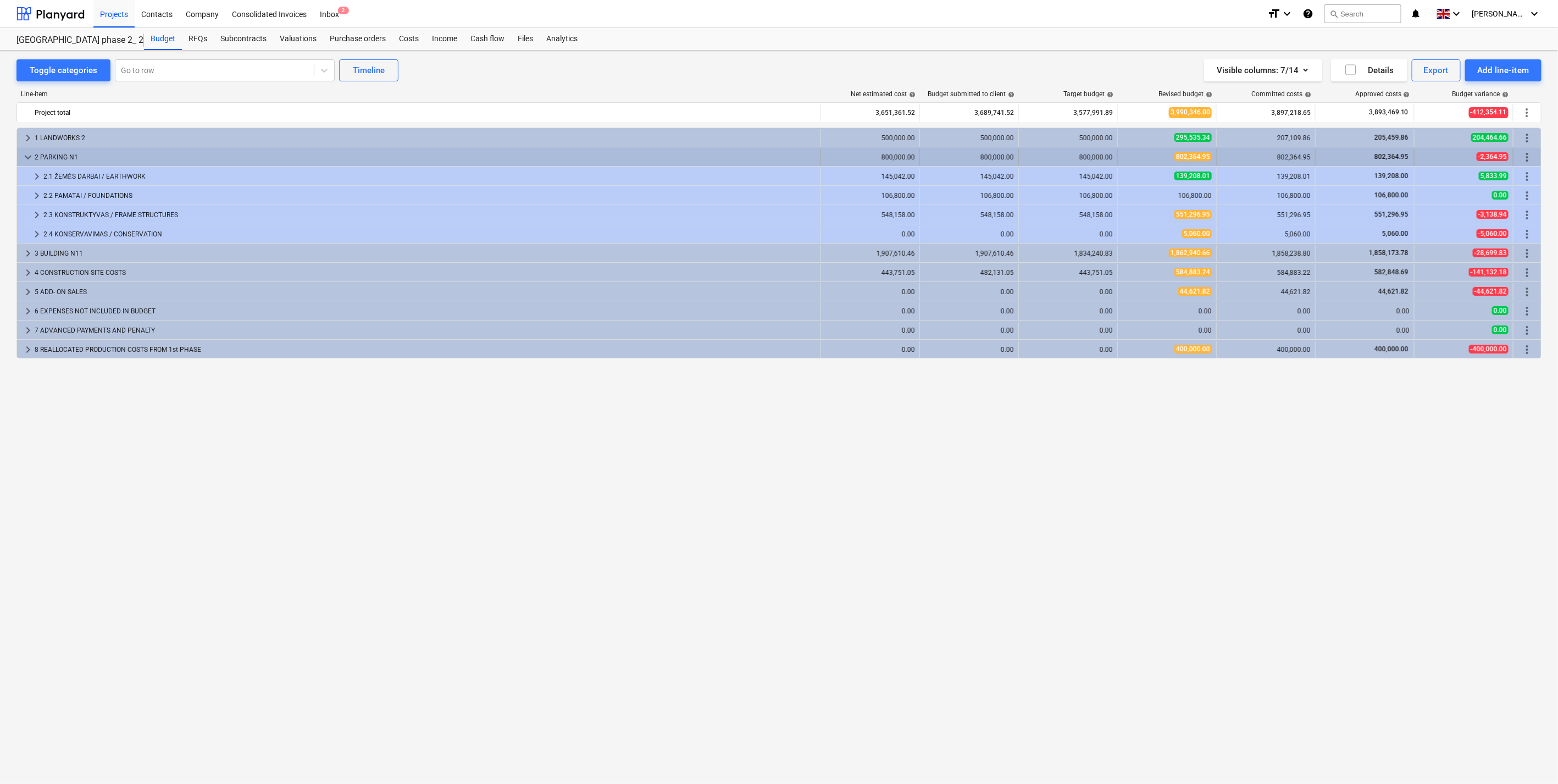
click at [25, 154] on span "keyboard_arrow_down" at bounding box center [28, 157] width 13 height 13
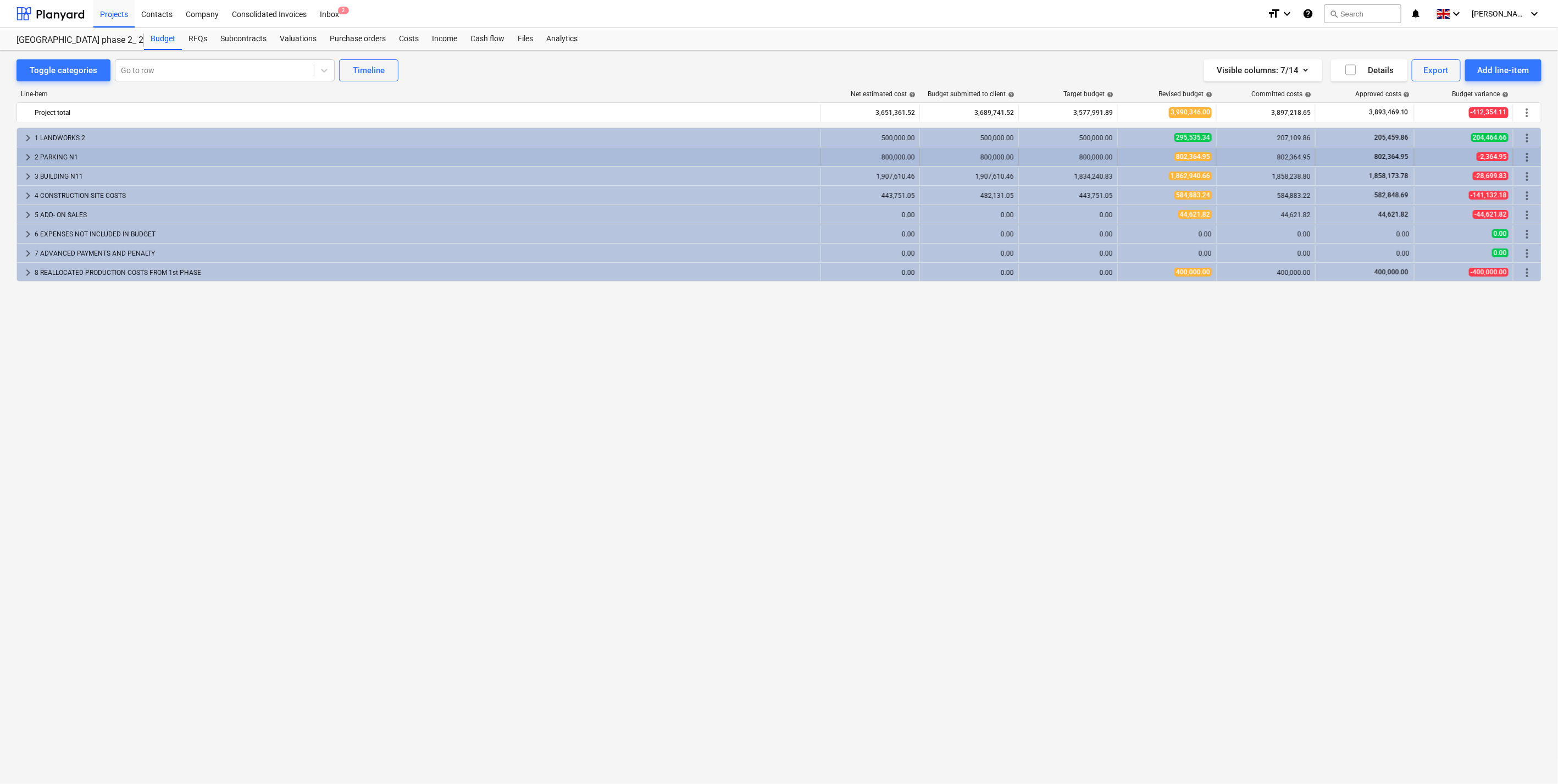
click at [20, 156] on div "keyboard_arrow_right 2 PARKING N1" at bounding box center [419, 157] width 804 height 17
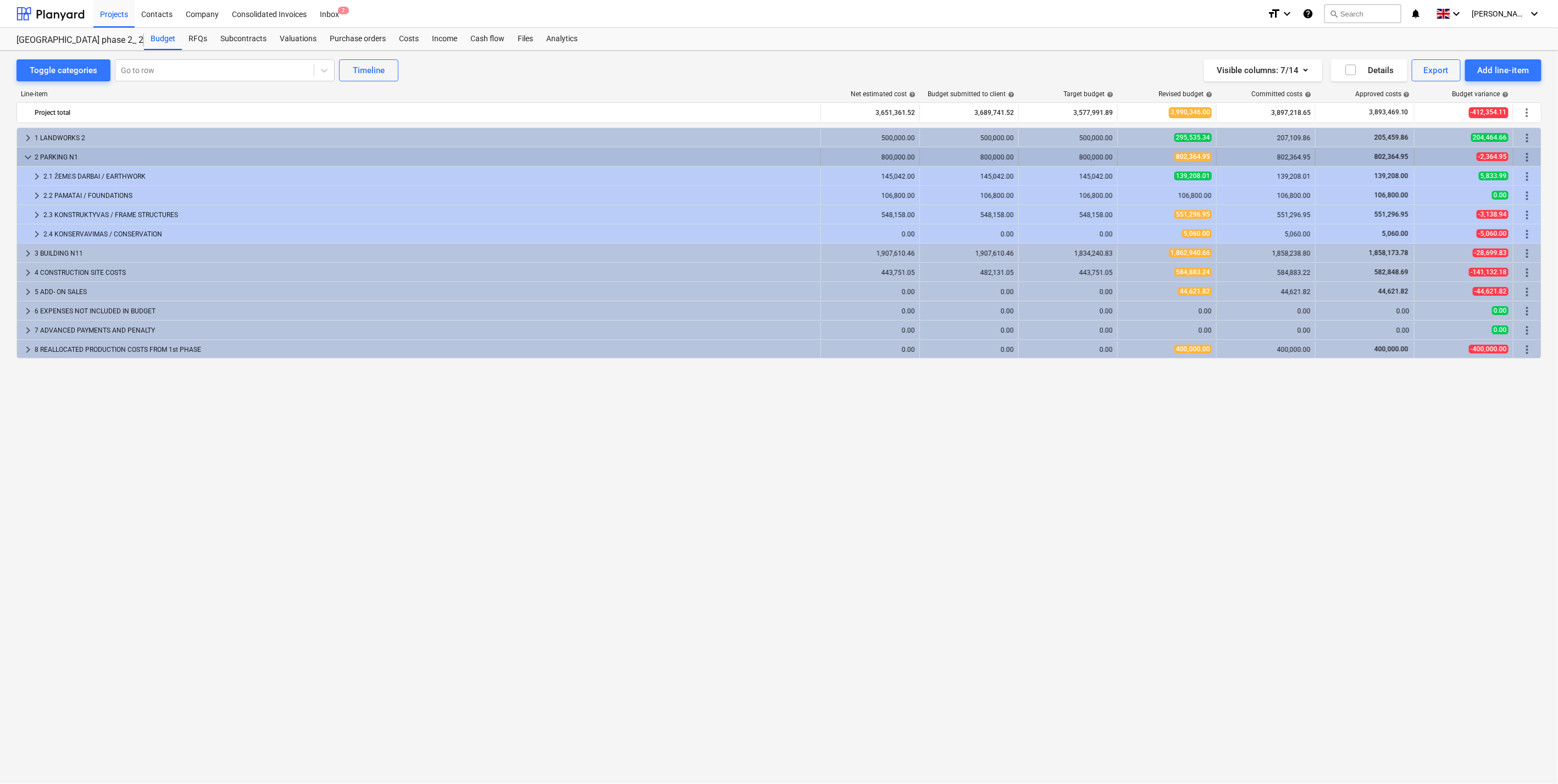
click at [25, 157] on span "keyboard_arrow_down" at bounding box center [28, 157] width 13 height 13
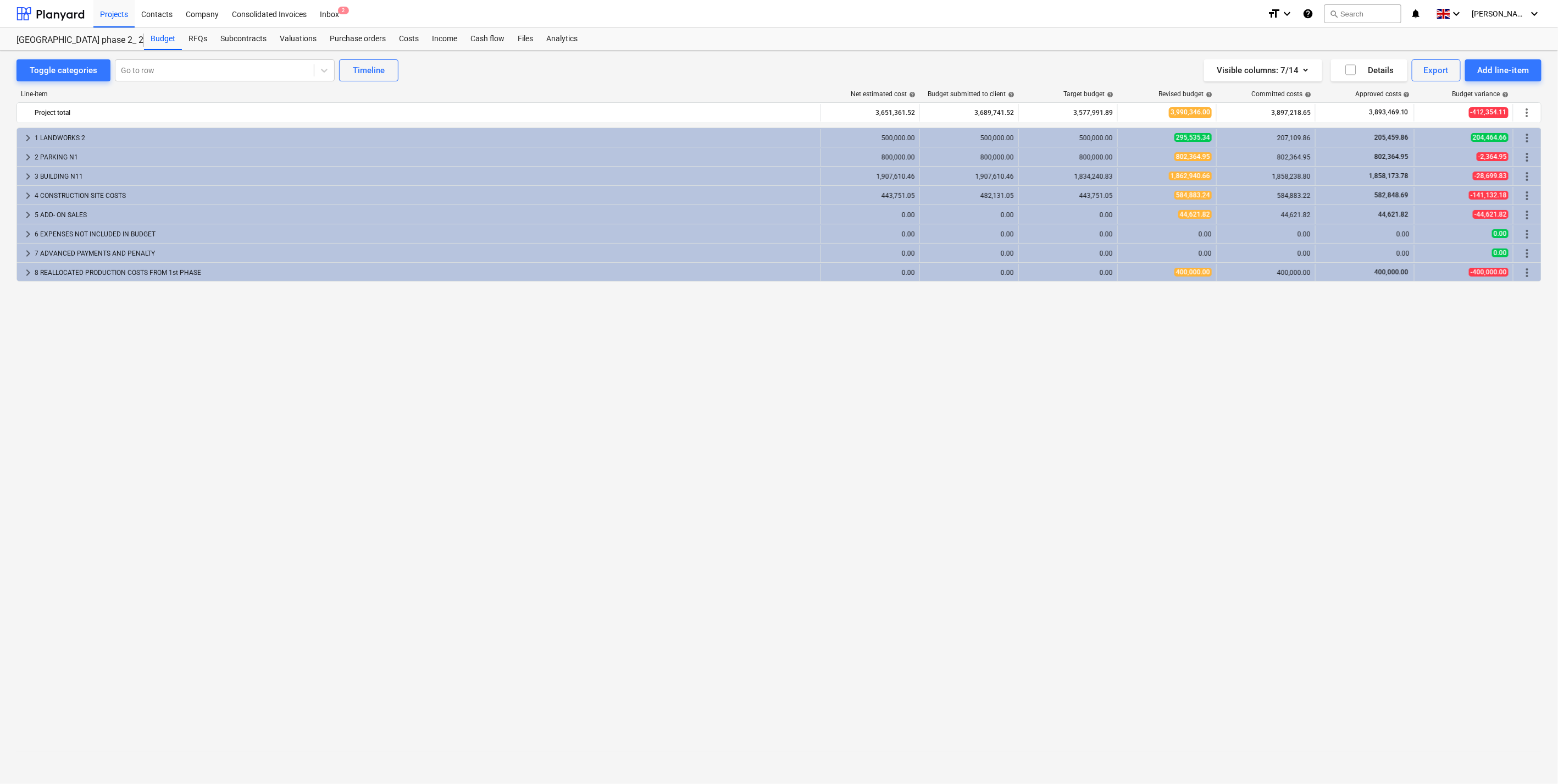
click at [594, 77] on div "Toggle categories Go to row Timeline Visible columns : 7/14 Details Export Add …" at bounding box center [779, 70] width 1525 height 22
click at [578, 80] on div "Toggle categories Go to row Timeline Visible columns : 7/14 Details Export Add …" at bounding box center [779, 70] width 1525 height 22
click at [74, 27] on div "Projects Contacts Company Consolidated Invoices Inbox 2 format_size keyboard_ar…" at bounding box center [779, 14] width 1558 height 28
click at [67, 20] on div at bounding box center [51, 13] width 68 height 27
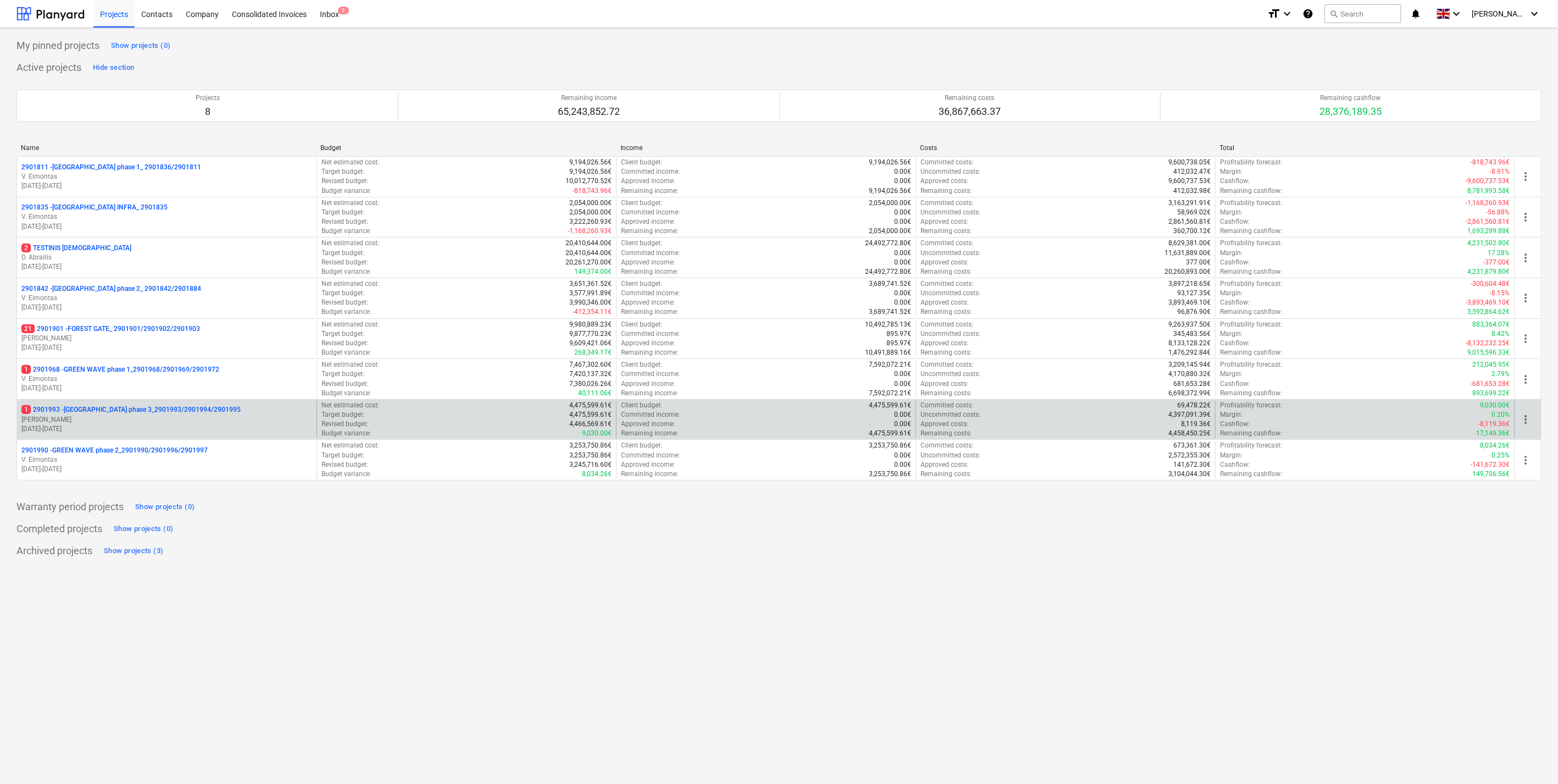
click at [141, 418] on p "[PERSON_NAME]" at bounding box center [167, 420] width 291 height 9
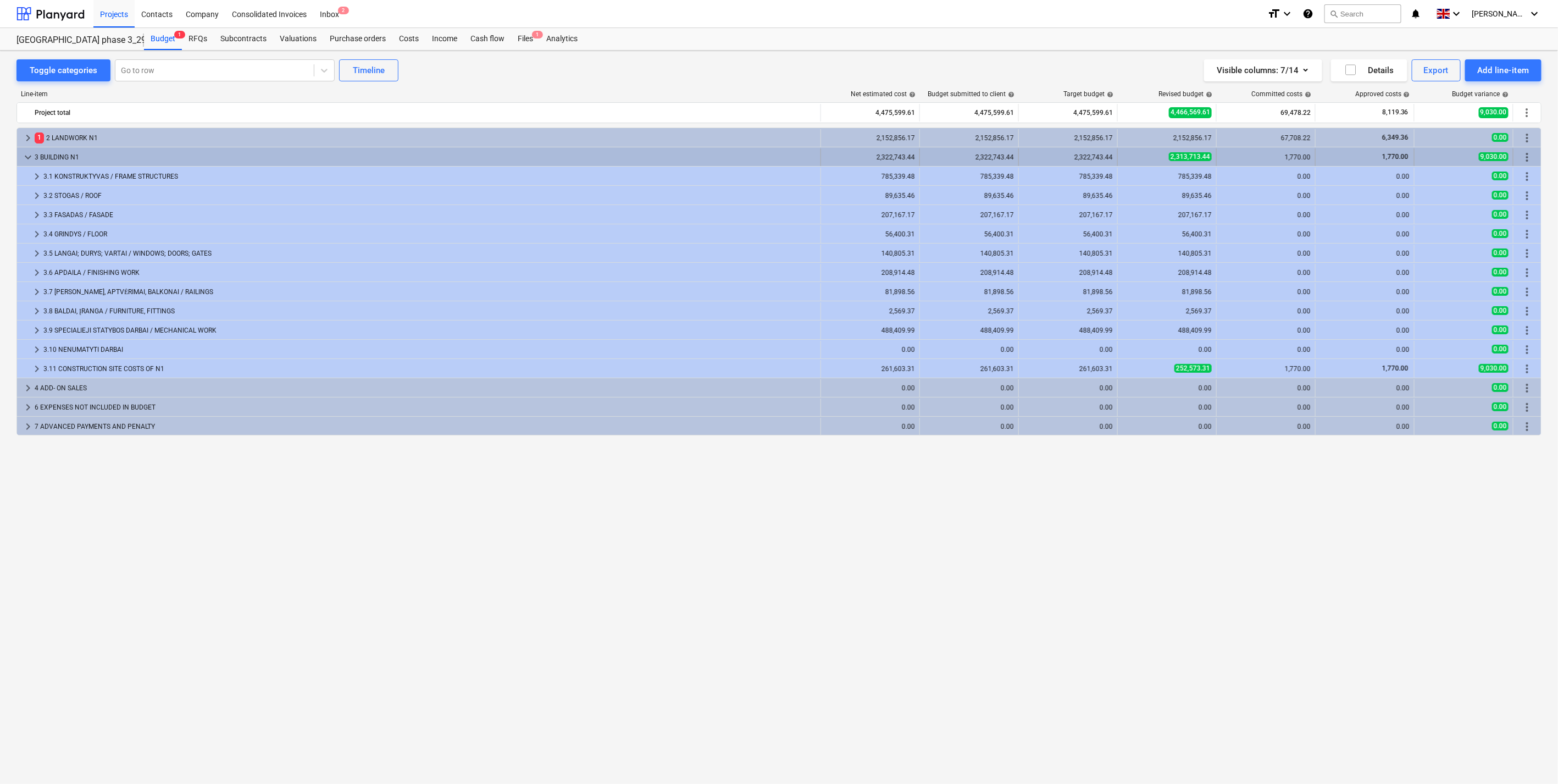
click at [22, 151] on span "keyboard_arrow_down" at bounding box center [28, 157] width 13 height 13
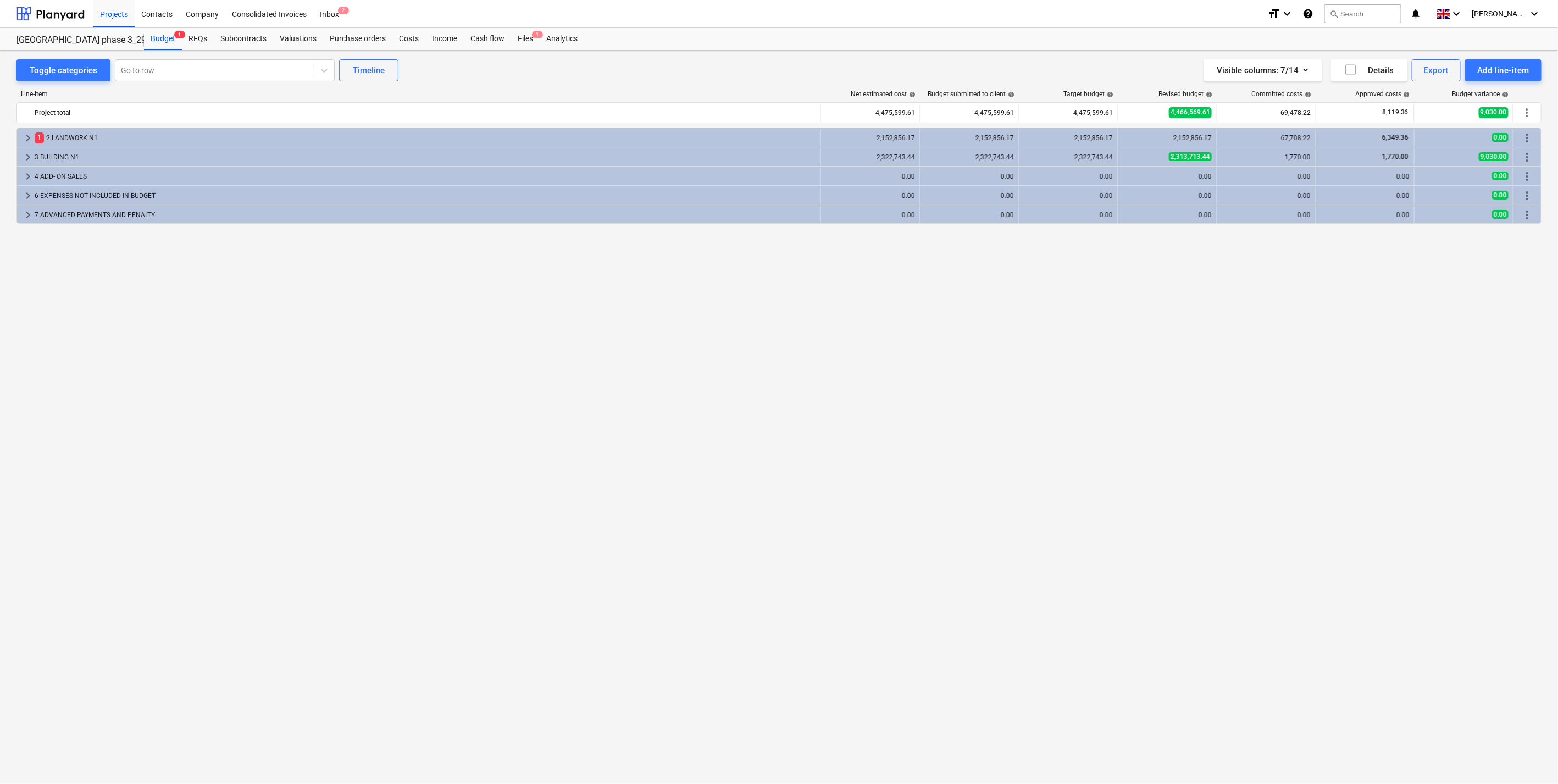
click at [462, 282] on div "keyboard_arrow_right 1 2 LANDWORK N1 2,152,856.17 2,152,856.17 2,152,856.17 2,1…" at bounding box center [779, 432] width 1525 height 611
click at [601, 373] on div "keyboard_arrow_right 1 2 LANDWORK N1 2,152,856.17 2,152,856.17 2,152,856.17 2,1…" at bounding box center [779, 432] width 1525 height 611
click at [712, 361] on div "keyboard_arrow_right 1 2 LANDWORK N1 2,152,856.17 2,152,856.17 2,152,856.17 2,1…" at bounding box center [779, 432] width 1525 height 611
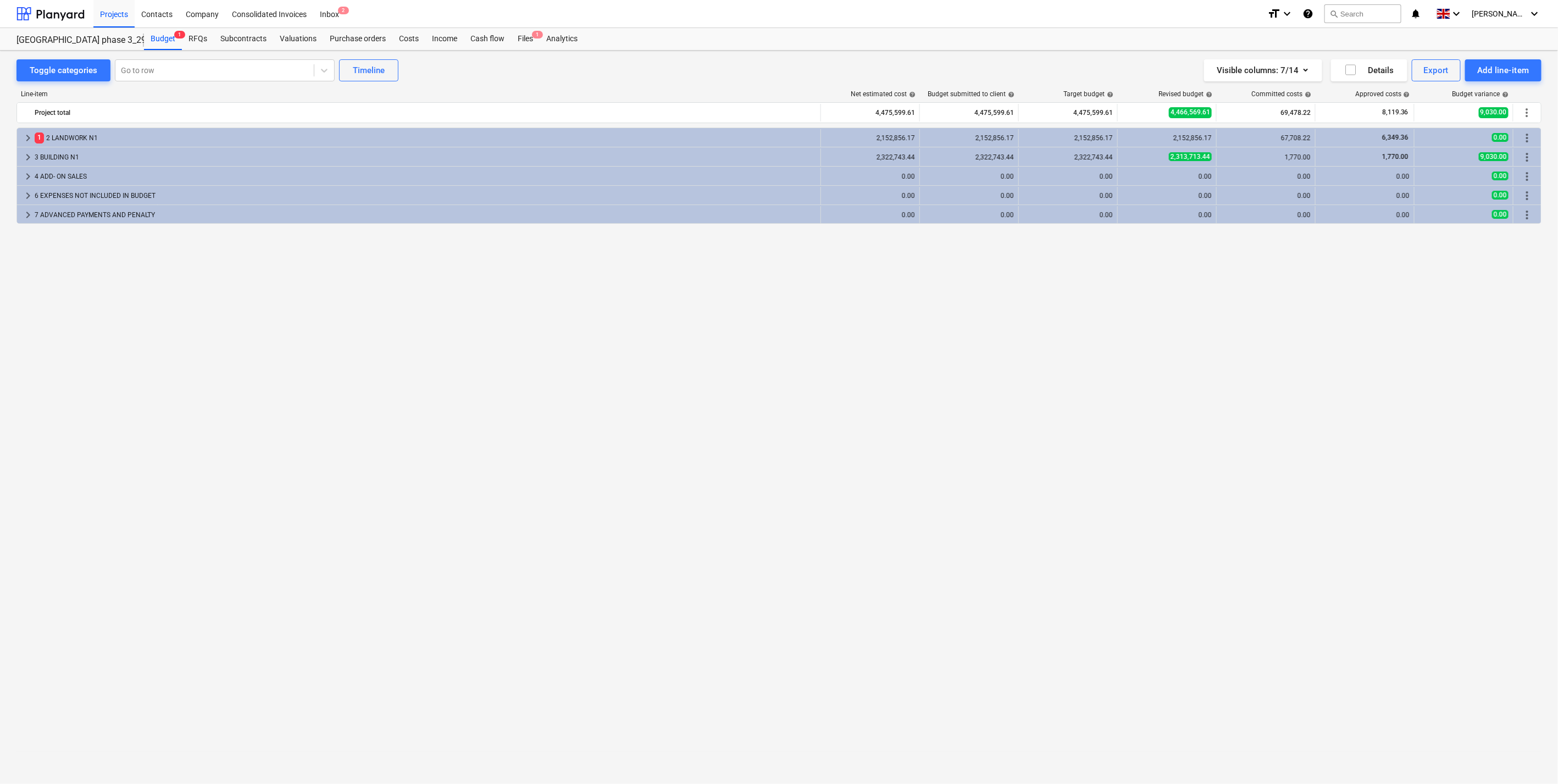
click at [815, 326] on div "keyboard_arrow_right 1 2 LANDWORK N1 2,152,856.17 2,152,856.17 2,152,856.17 2,1…" at bounding box center [779, 432] width 1525 height 611
click at [921, 258] on div "keyboard_arrow_right 1 2 LANDWORK N1 2,152,856.17 2,152,856.17 2,152,856.17 2,1…" at bounding box center [779, 432] width 1525 height 611
click at [919, 254] on div "keyboard_arrow_right 1 2 LANDWORK N1 2,152,856.17 2,152,856.17 2,152,856.17 2,1…" at bounding box center [779, 432] width 1525 height 611
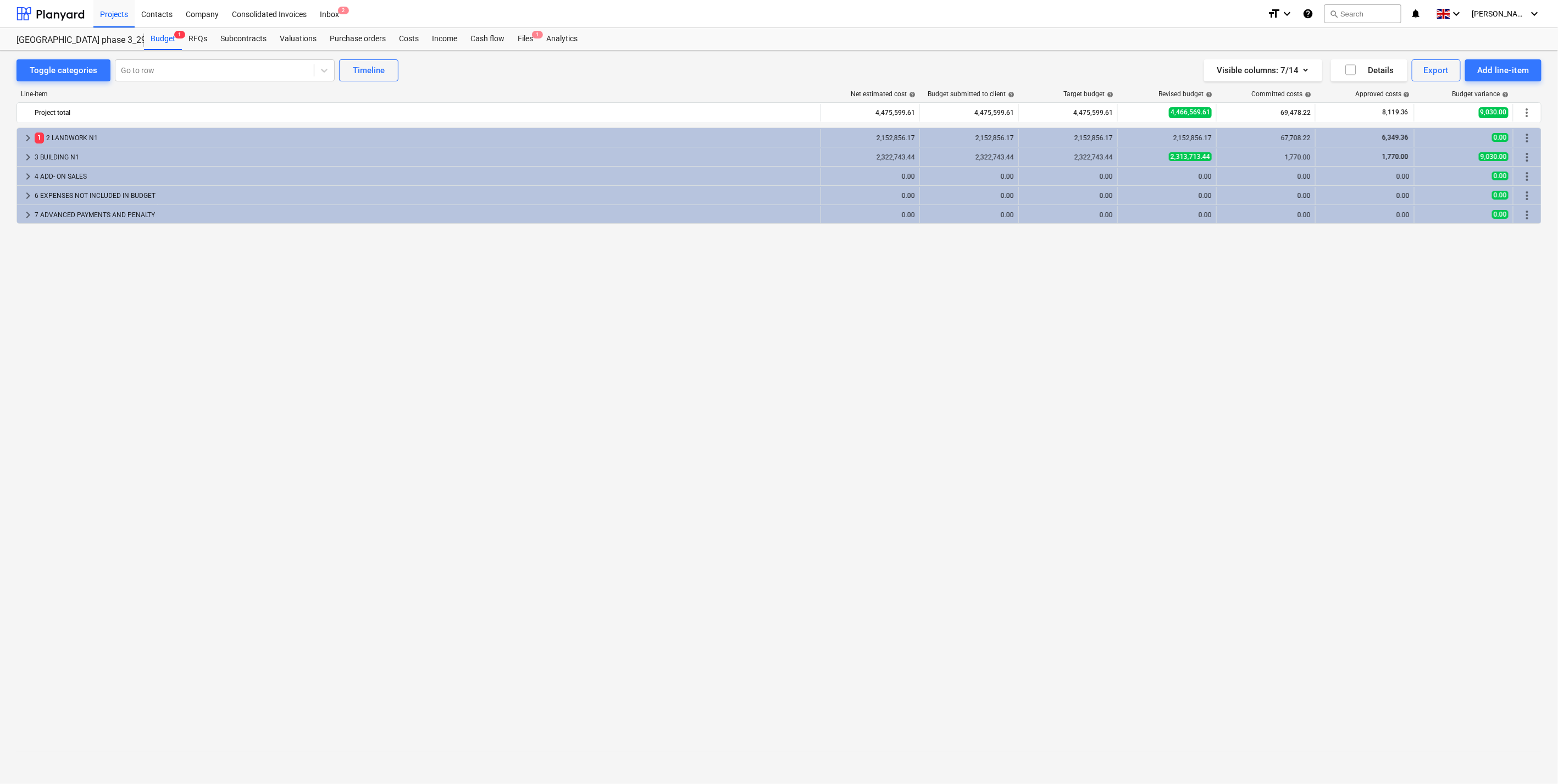
click at [919, 254] on div "keyboard_arrow_right 1 2 LANDWORK N1 2,152,856.17 2,152,856.17 2,152,856.17 2,1…" at bounding box center [779, 432] width 1525 height 611
click at [920, 256] on div "keyboard_arrow_right 1 2 LANDWORK N1 2,152,856.17 2,152,856.17 2,152,856.17 2,1…" at bounding box center [779, 432] width 1525 height 611
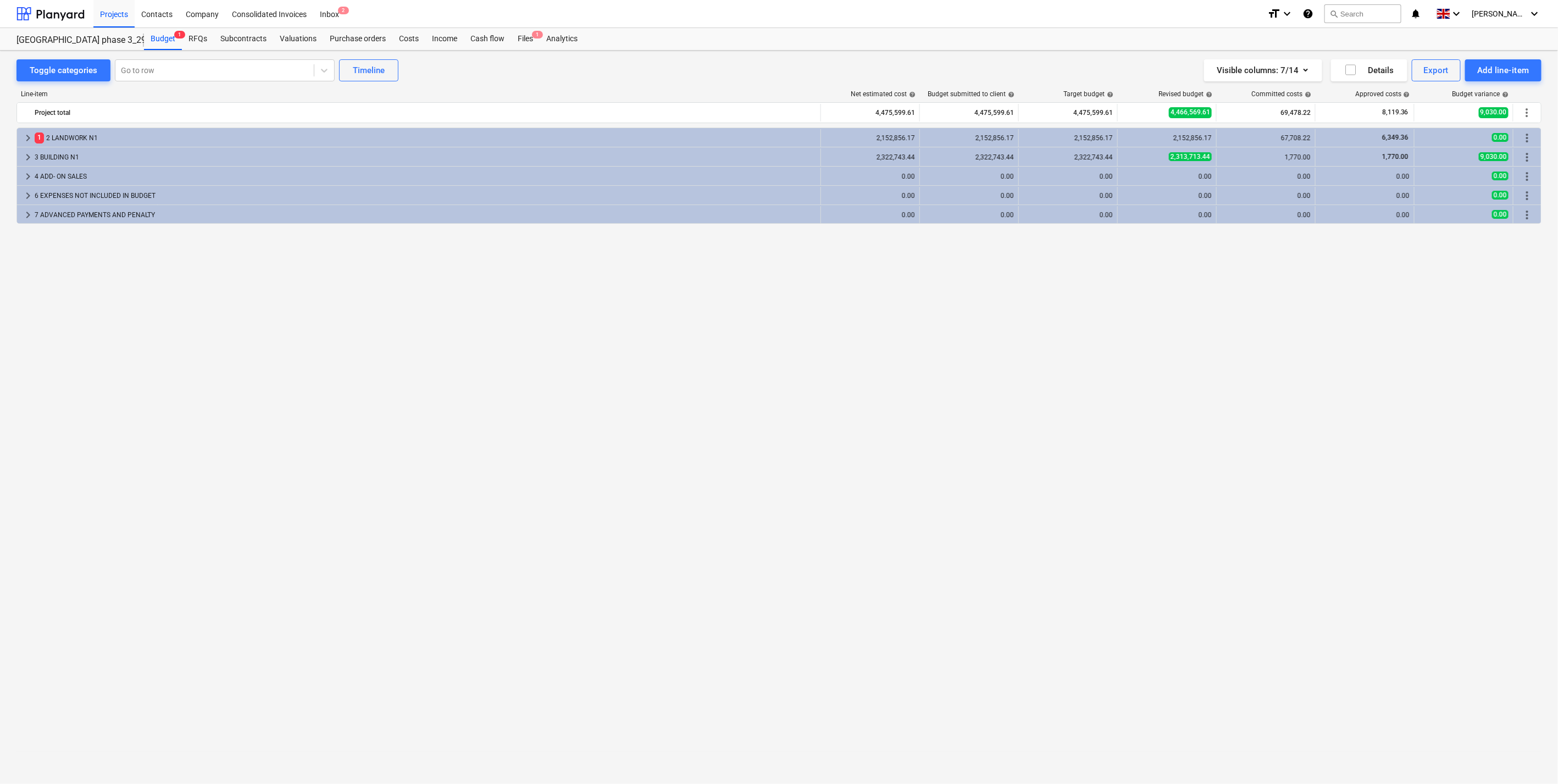
click at [1093, 316] on div "keyboard_arrow_right 1 2 LANDWORK N1 2,152,856.17 2,152,856.17 2,152,856.17 2,1…" at bounding box center [779, 432] width 1525 height 611
click at [1118, 229] on div "keyboard_arrow_right 1 2 LANDWORK N1 2,152,856.17 2,152,856.17 2,152,856.17 2,1…" at bounding box center [779, 432] width 1525 height 611
click at [1117, 236] on div "keyboard_arrow_right 1 2 LANDWORK N1 2,152,856.17 2,152,856.17 2,152,856.17 2,1…" at bounding box center [779, 432] width 1525 height 611
click at [1118, 236] on div "keyboard_arrow_right 1 2 LANDWORK N1 2,152,856.17 2,152,856.17 2,152,856.17 2,1…" at bounding box center [779, 432] width 1525 height 611
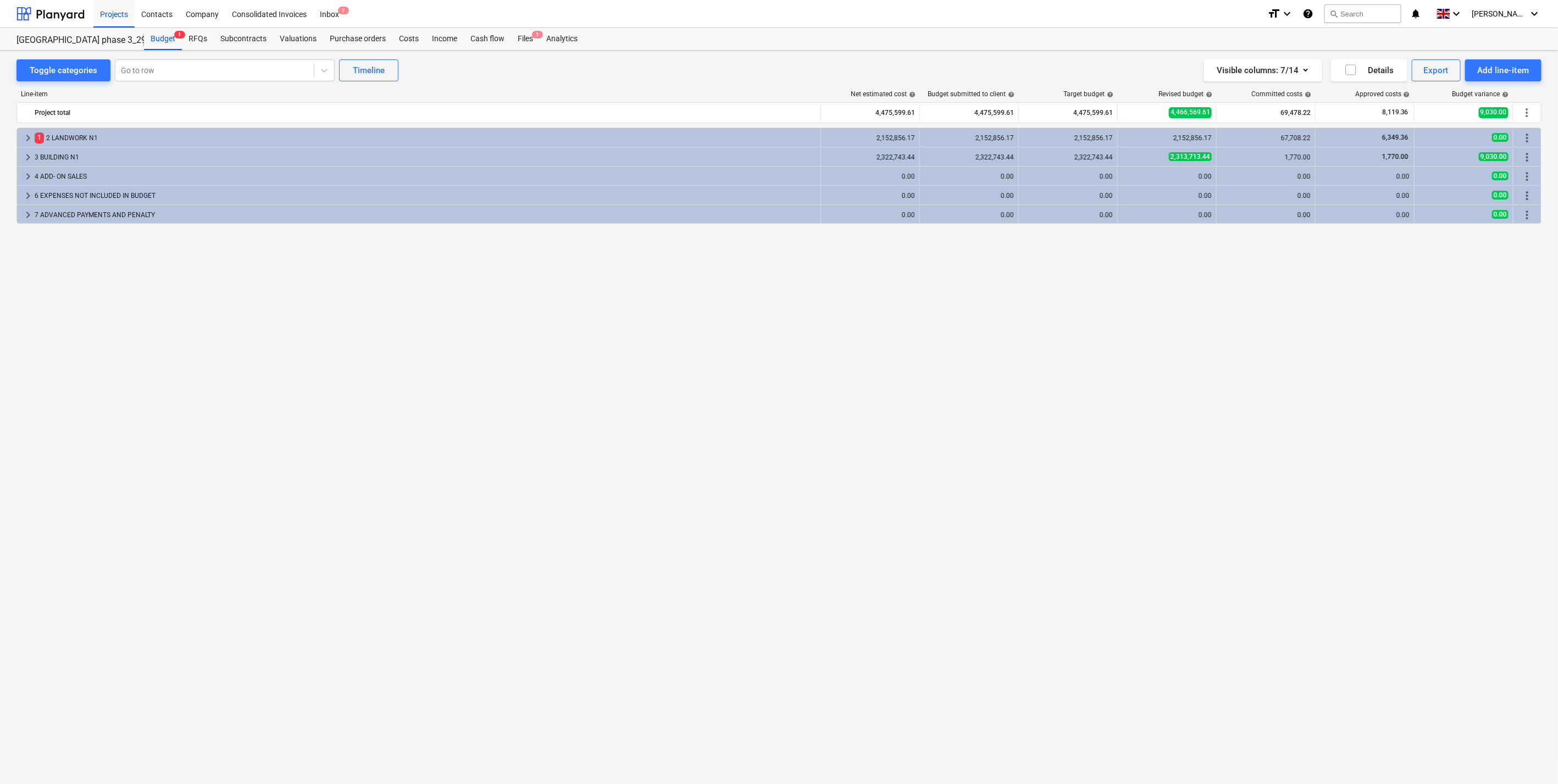
click at [1118, 236] on div "keyboard_arrow_right 1 2 LANDWORK N1 2,152,856.17 2,152,856.17 2,152,856.17 2,1…" at bounding box center [779, 432] width 1525 height 611
drag, startPoint x: 585, startPoint y: 348, endPoint x: 556, endPoint y: 345, distance: 29.2
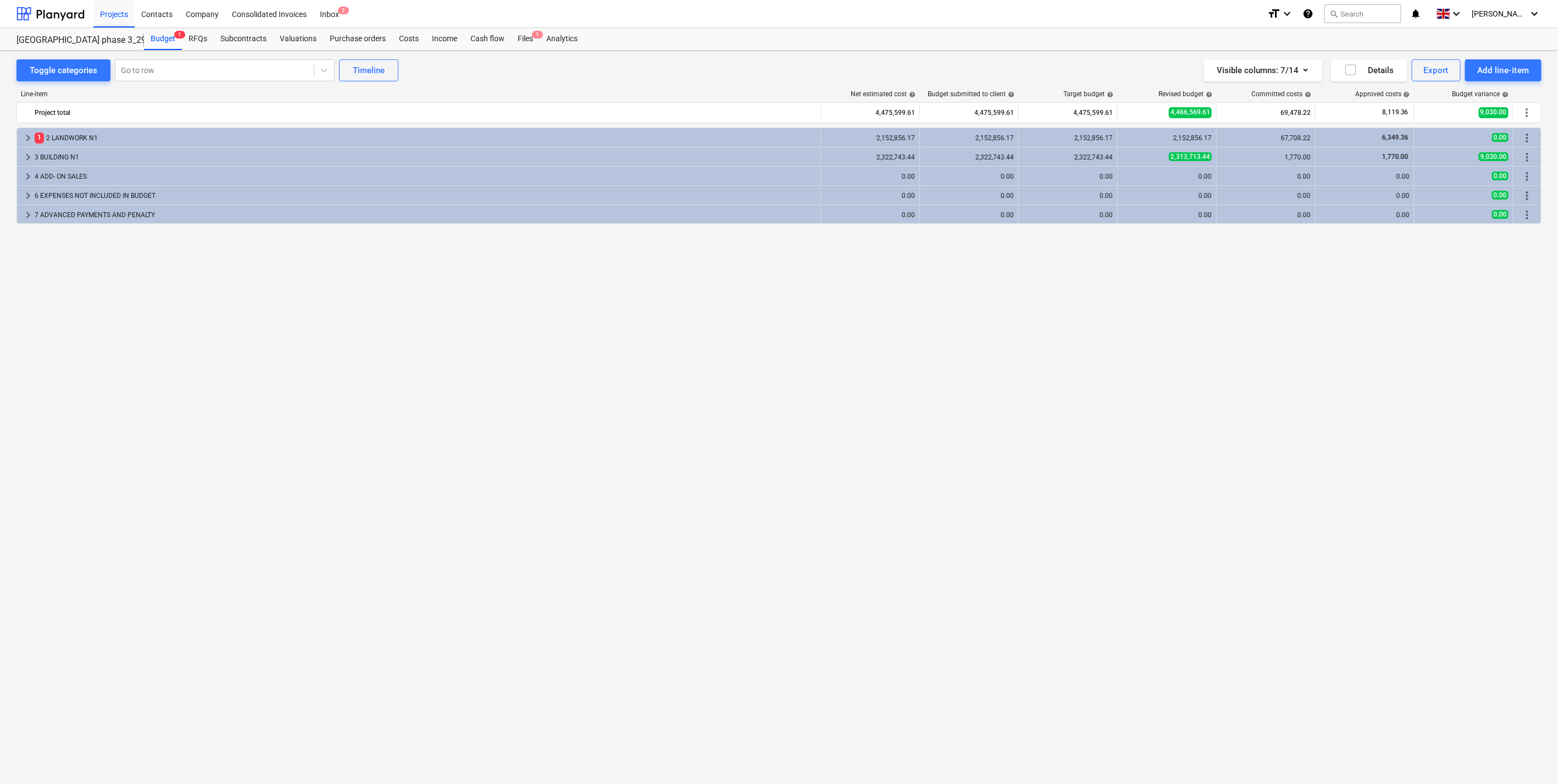
click at [585, 348] on div "keyboard_arrow_right 1 2 LANDWORK N1 2,152,856.17 2,152,856.17 2,152,856.17 2,1…" at bounding box center [779, 432] width 1525 height 611
